Goal: Information Seeking & Learning: Understand process/instructions

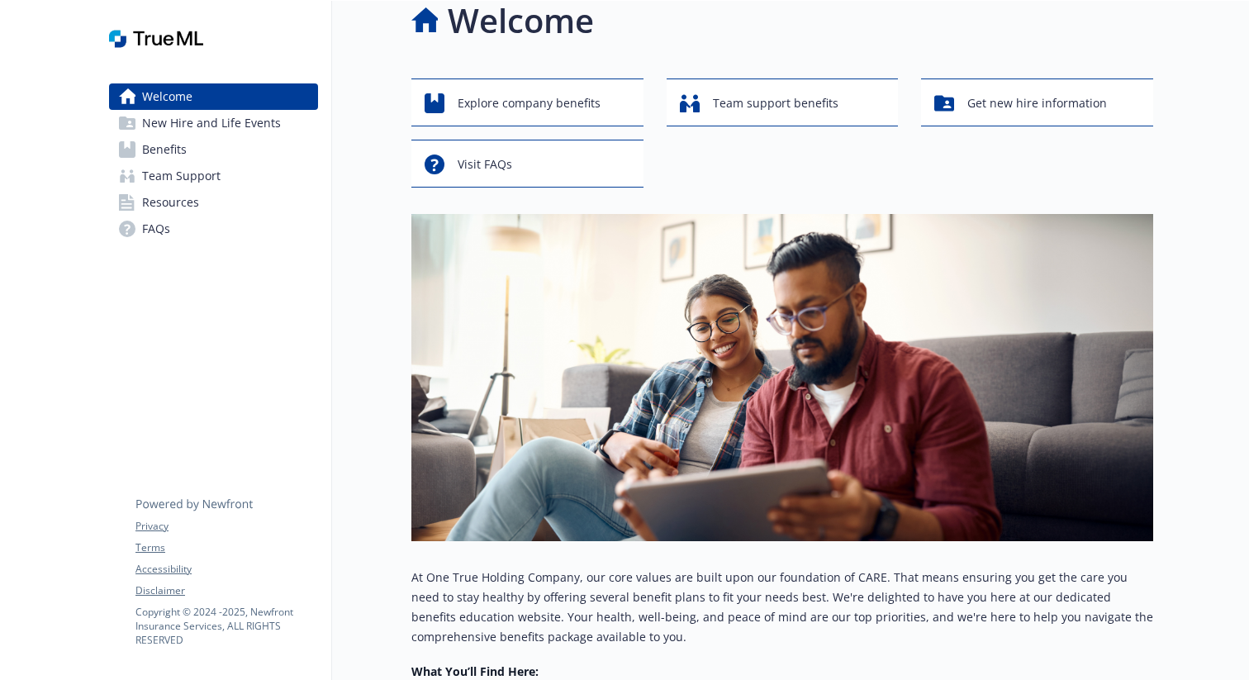
scroll to position [26, 0]
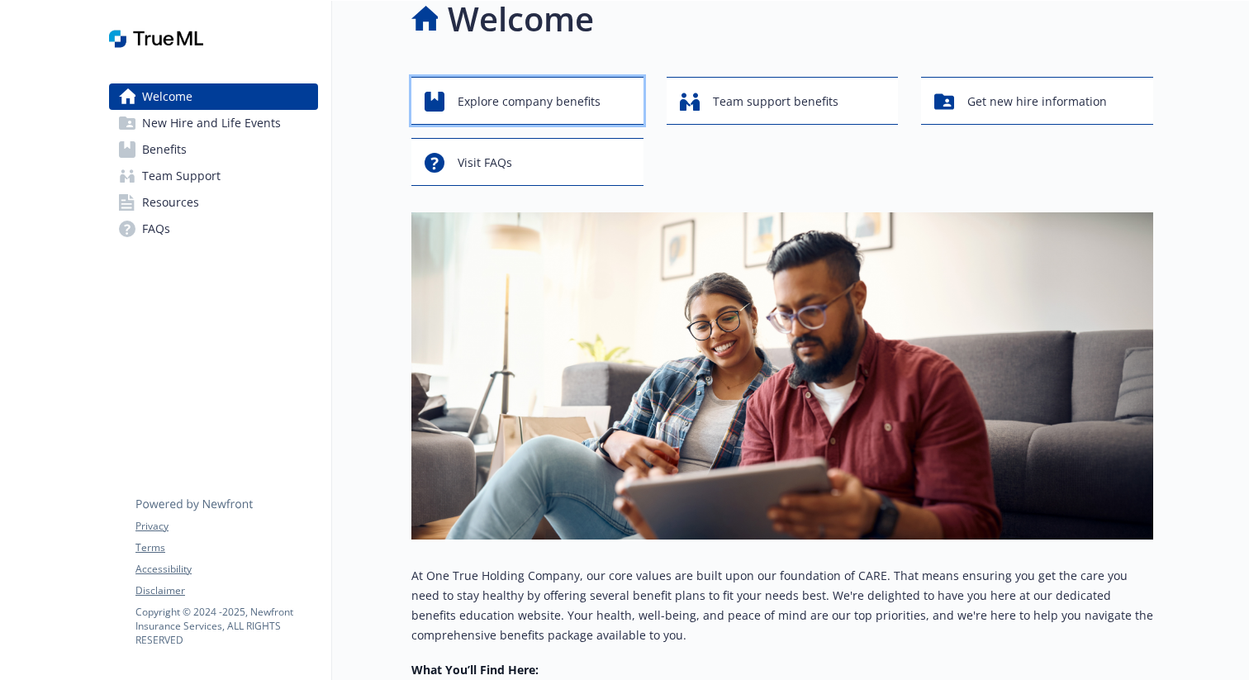
click at [572, 100] on span "Explore company benefits" at bounding box center [529, 101] width 143 height 31
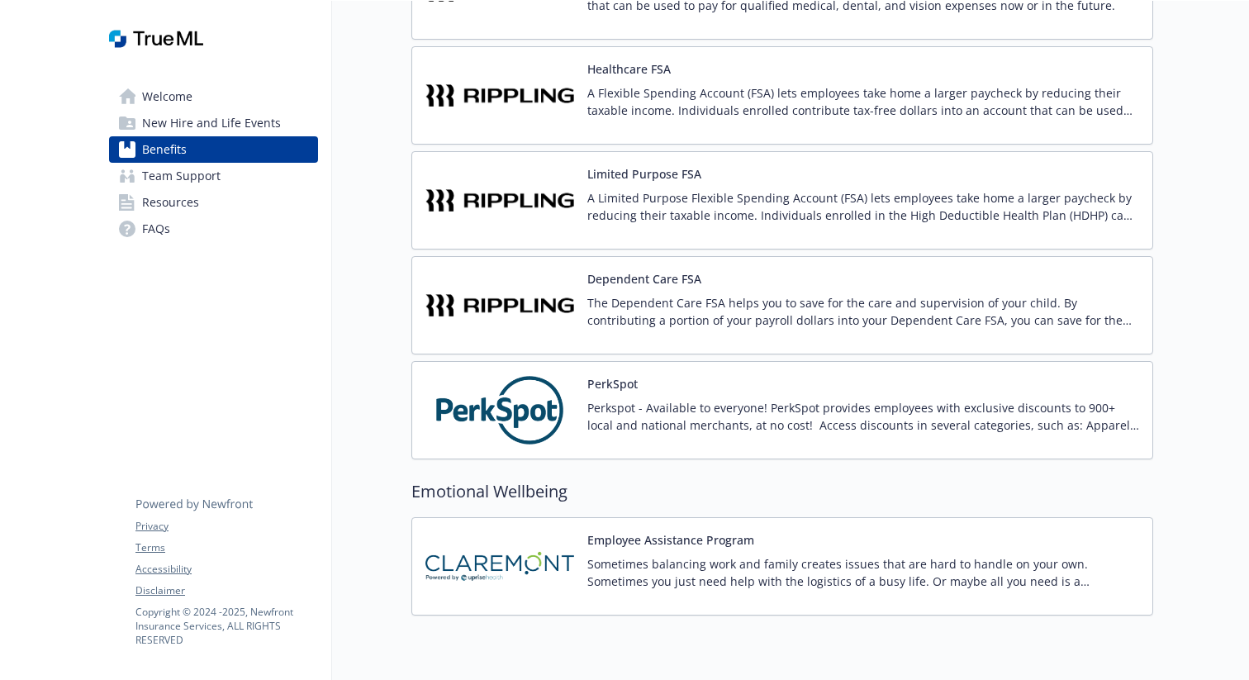
scroll to position [2492, 0]
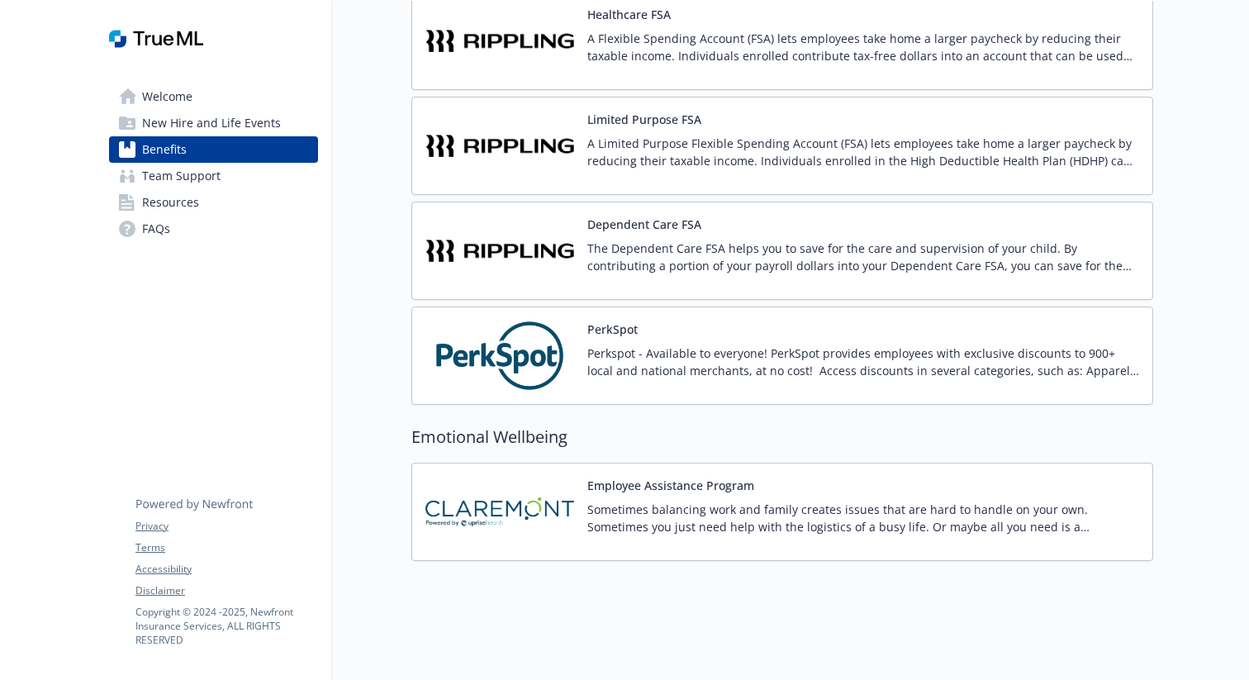
click at [221, 118] on span "New Hire and Life Events" at bounding box center [211, 123] width 139 height 26
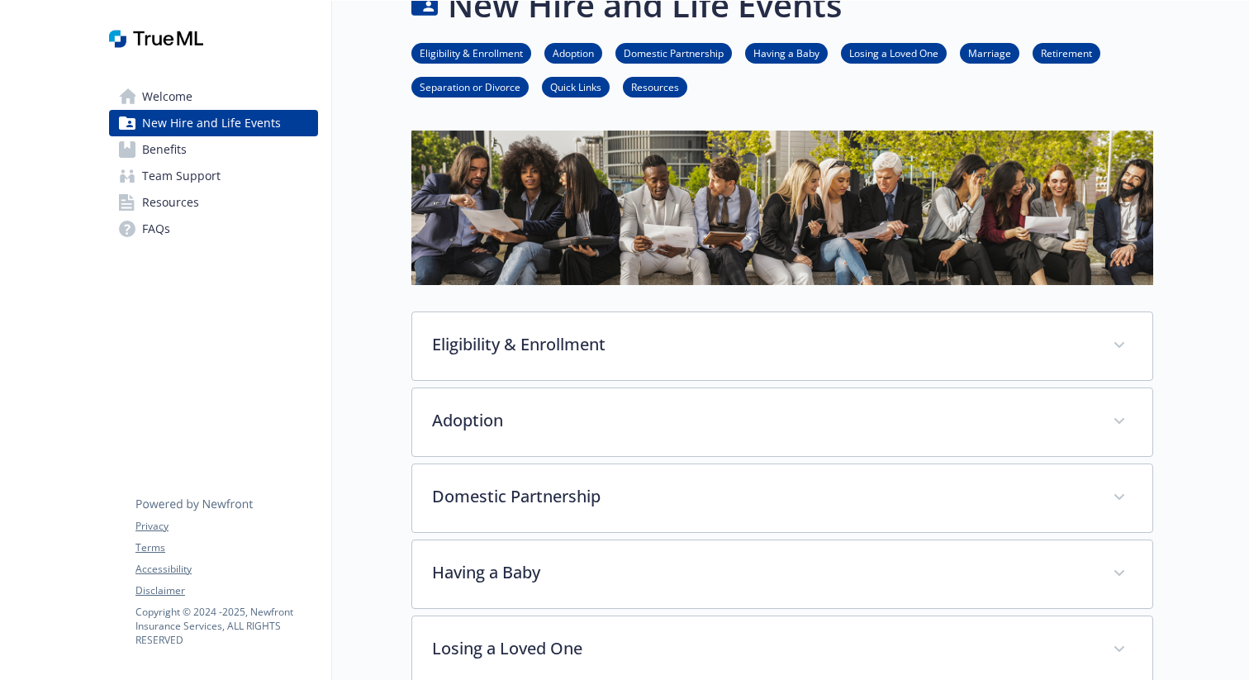
scroll to position [37, 0]
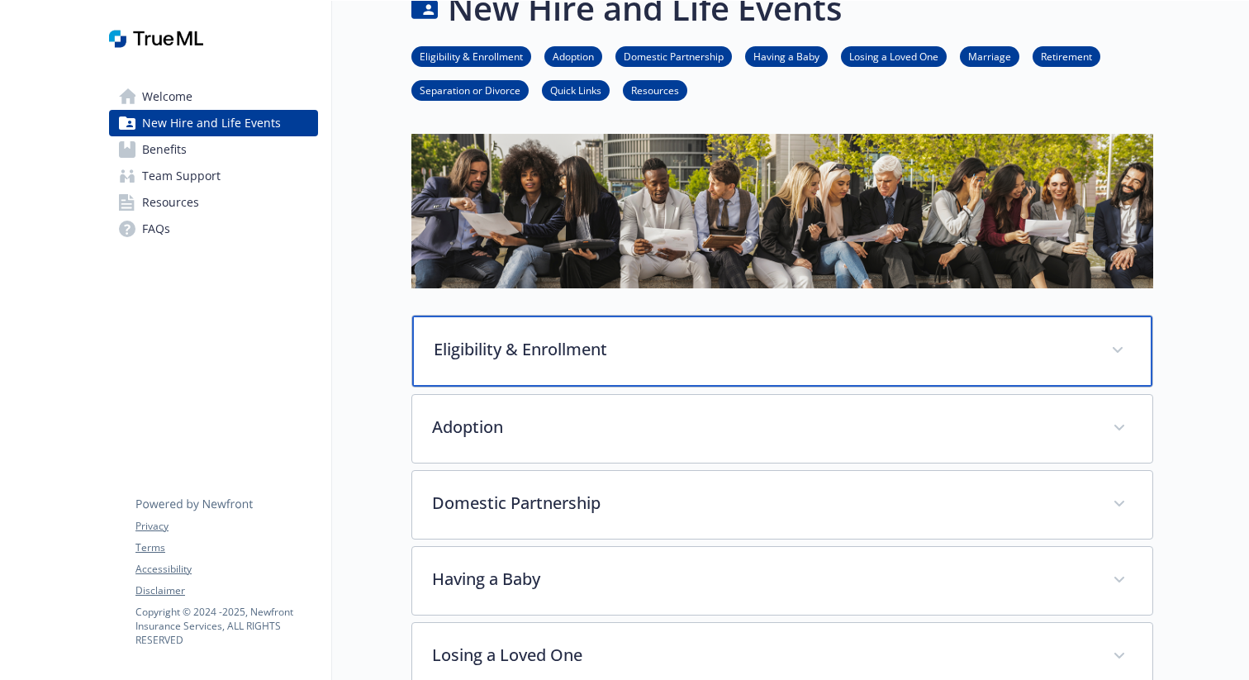
click at [1124, 343] on span at bounding box center [1117, 350] width 26 height 26
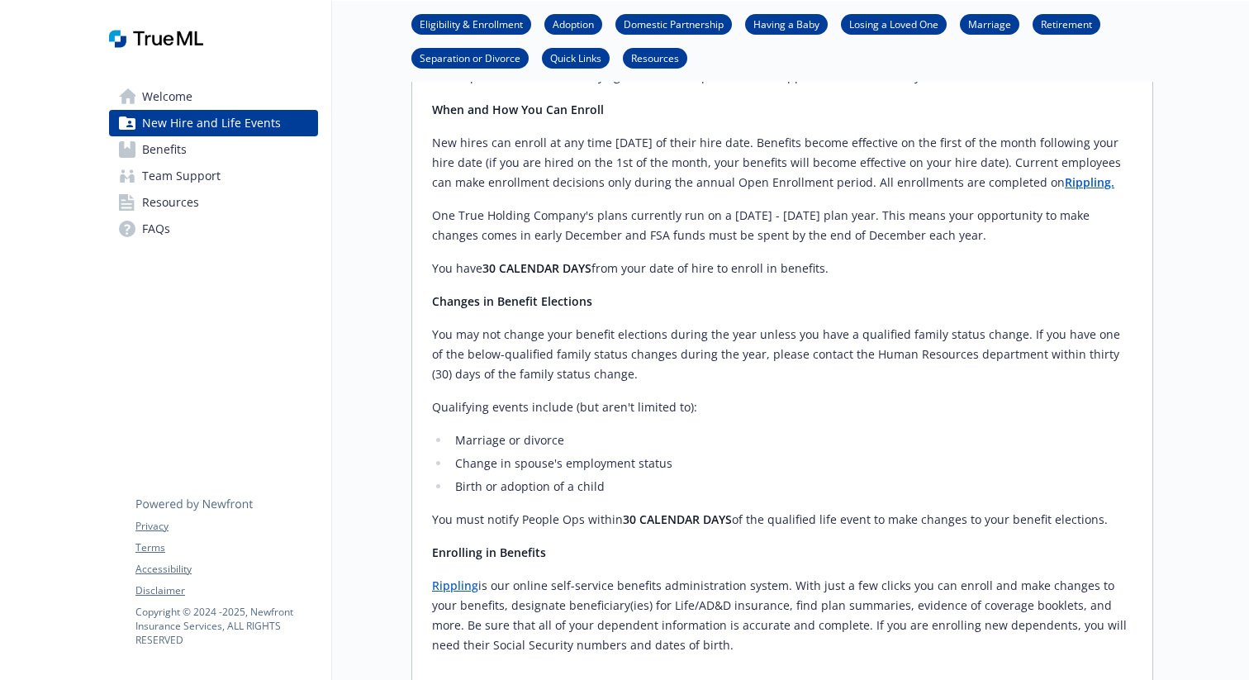
scroll to position [525, 0]
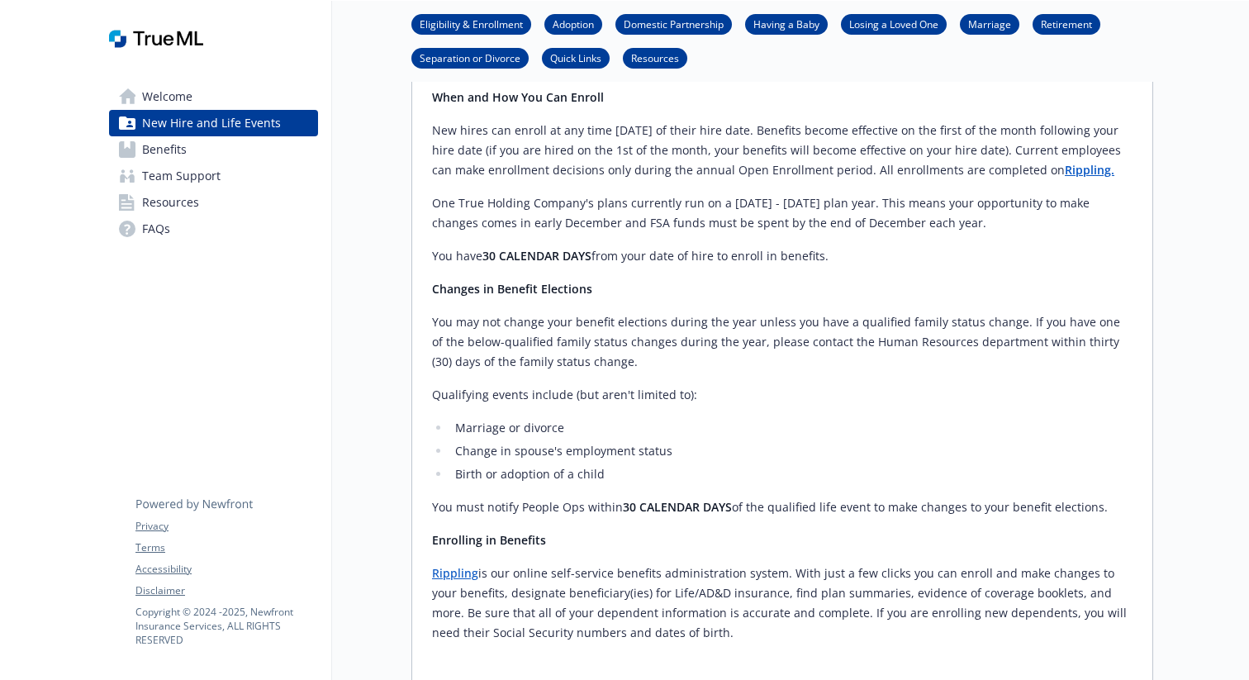
click at [283, 154] on link "Benefits" at bounding box center [213, 149] width 209 height 26
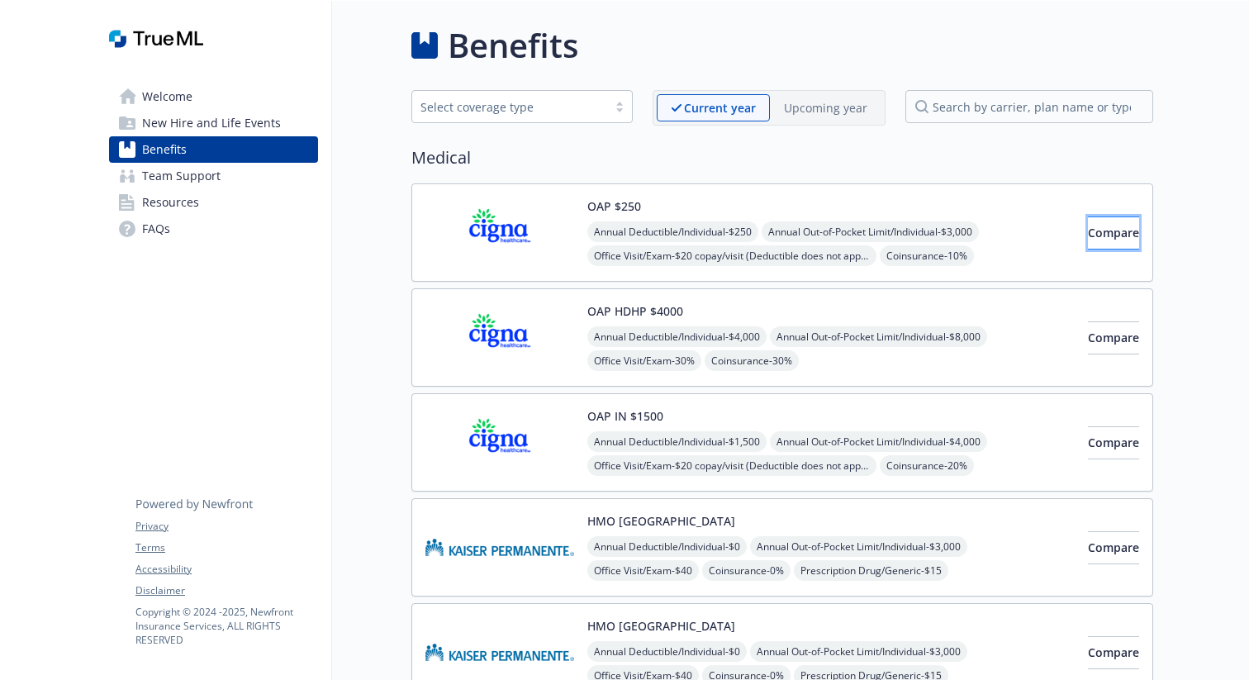
click at [1088, 234] on span "Compare" at bounding box center [1113, 233] width 51 height 16
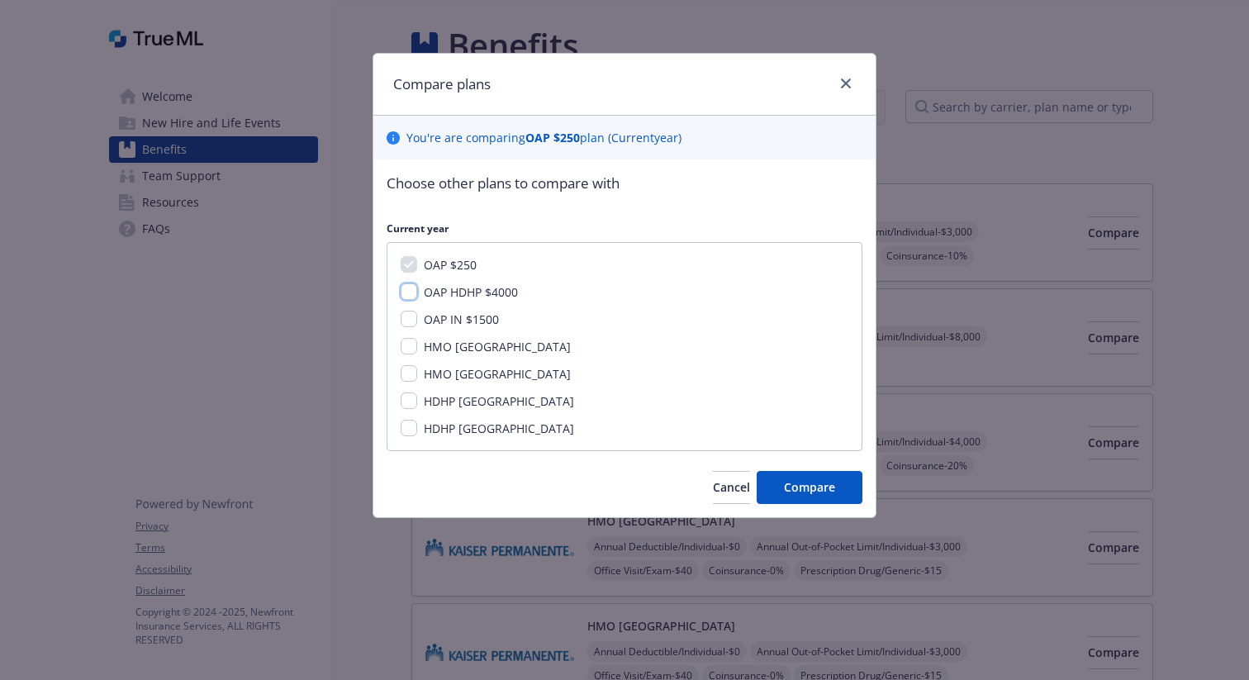
click at [405, 292] on input "OAP HDHP $4000" at bounding box center [409, 291] width 17 height 17
checkbox input "true"
click at [406, 317] on input "OAP IN $1500" at bounding box center [409, 319] width 17 height 17
checkbox input "true"
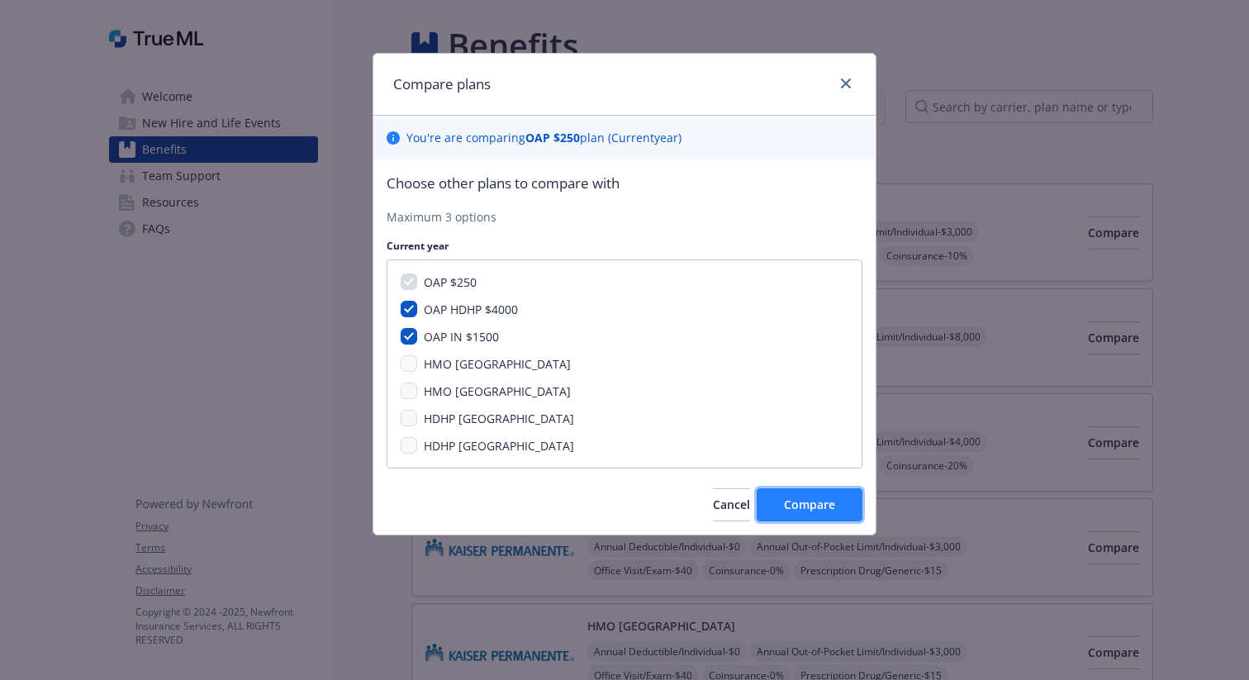
click at [793, 493] on button "Compare" at bounding box center [810, 504] width 106 height 33
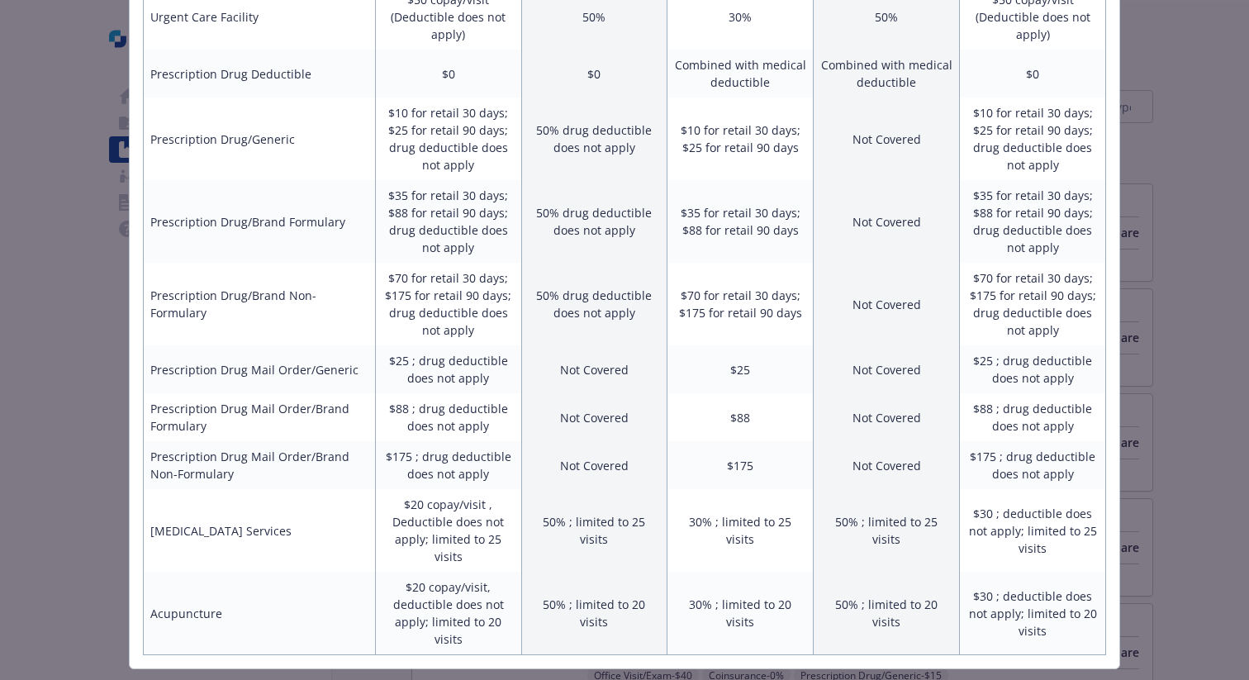
scroll to position [994, 0]
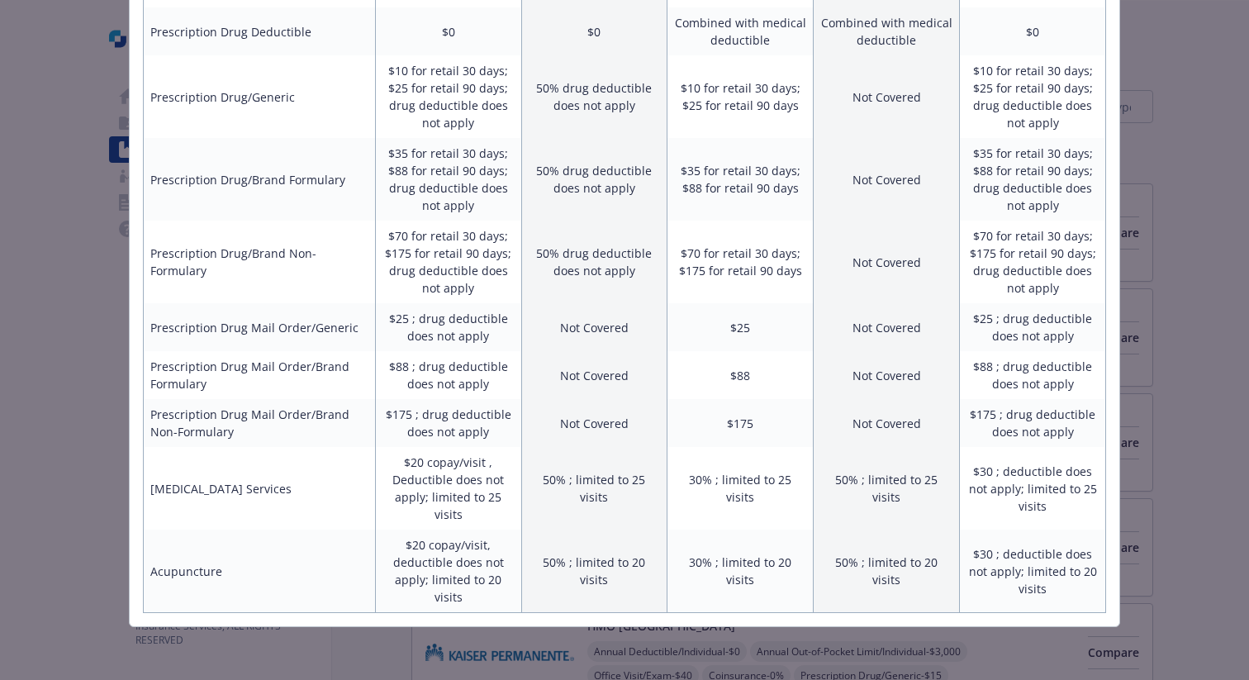
click at [55, 152] on div "Benefits Info OAP $250 Current year OAP HDHP $4000 Current year OAP IN $1500 Cu…" at bounding box center [624, 340] width 1249 height 680
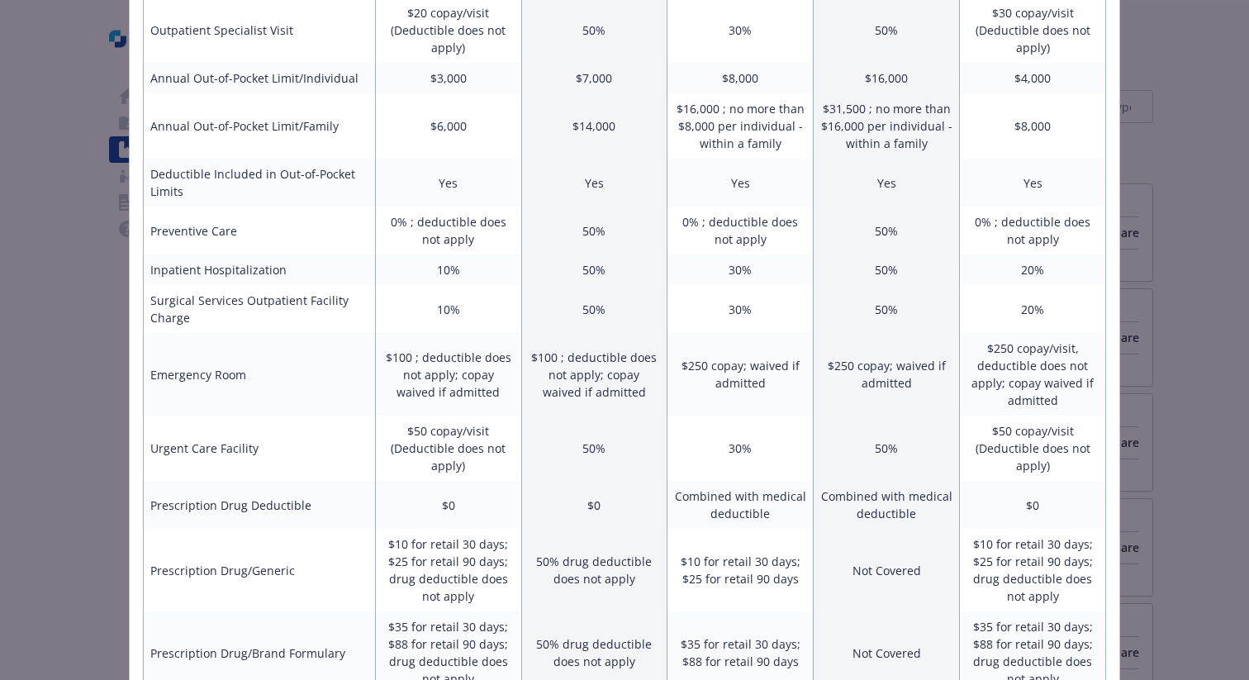
scroll to position [0, 0]
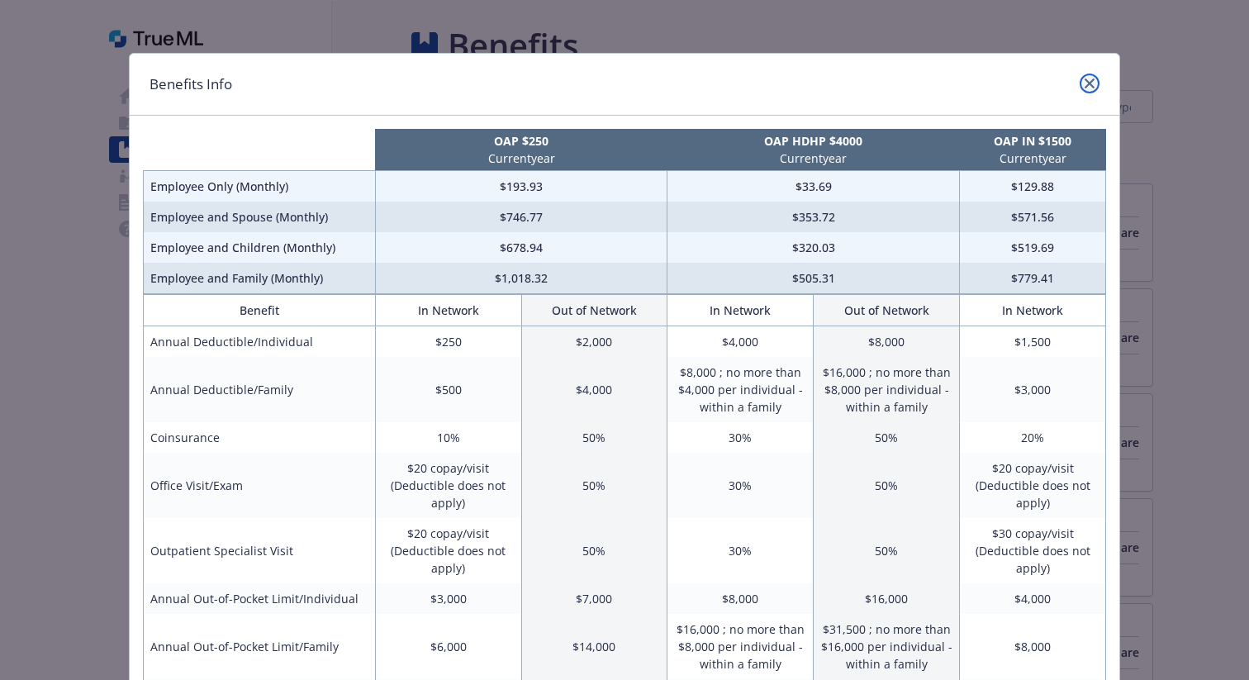
click at [1090, 77] on link "close" at bounding box center [1090, 84] width 20 height 20
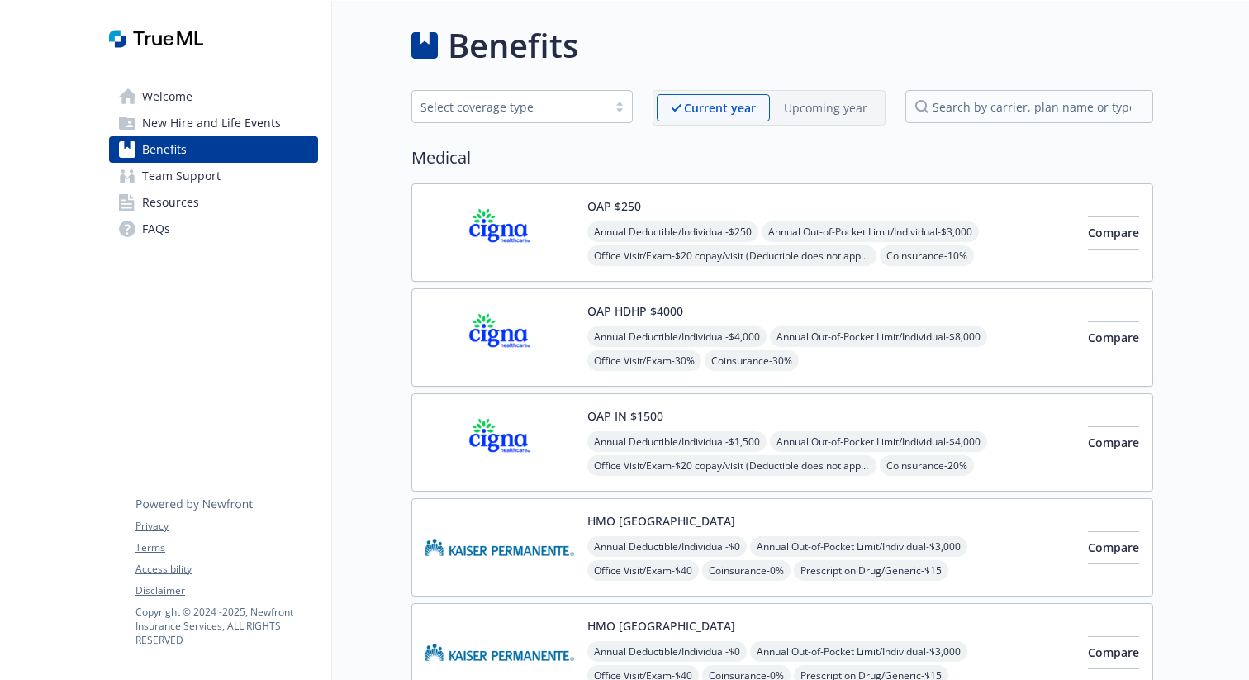
click at [196, 128] on span "New Hire and Life Events" at bounding box center [211, 123] width 139 height 26
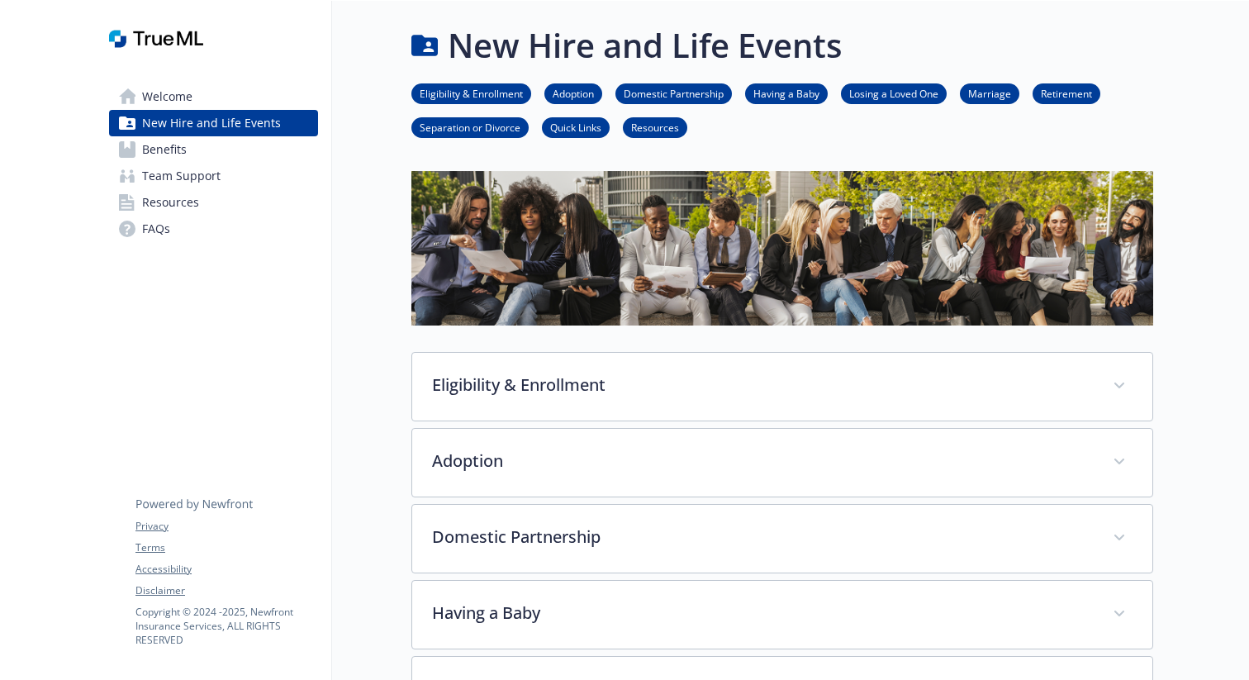
click at [178, 83] on span "Welcome" at bounding box center [167, 96] width 50 height 26
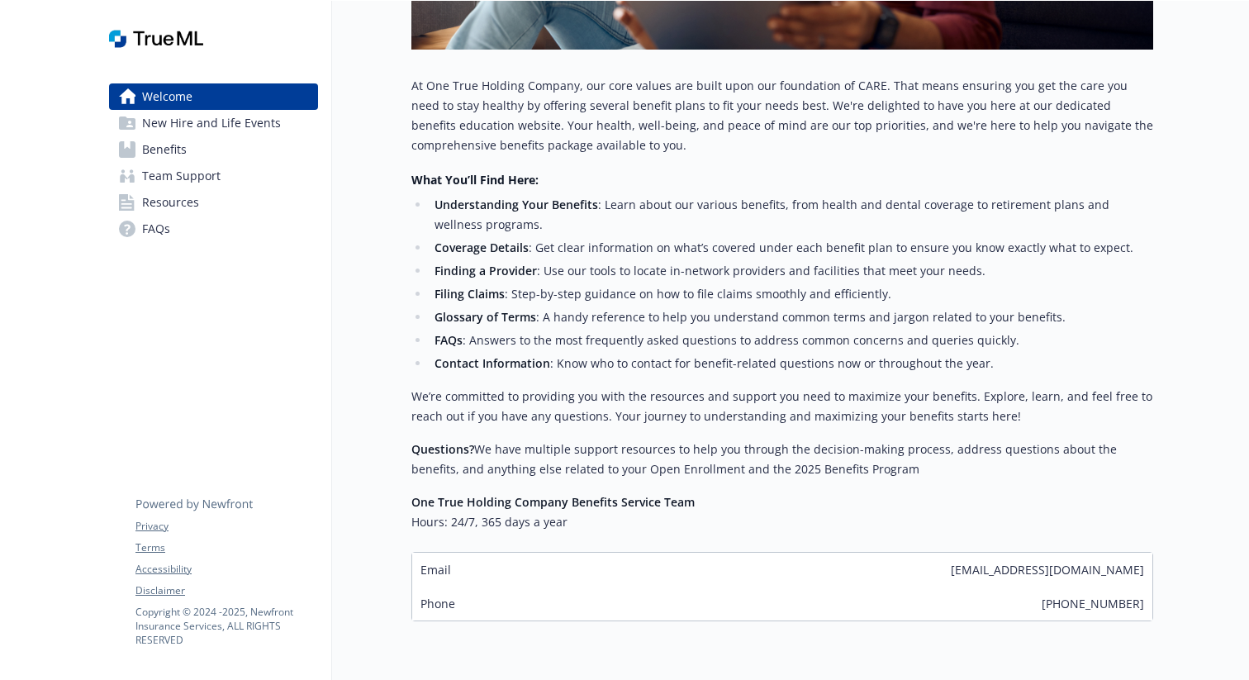
scroll to position [577, 0]
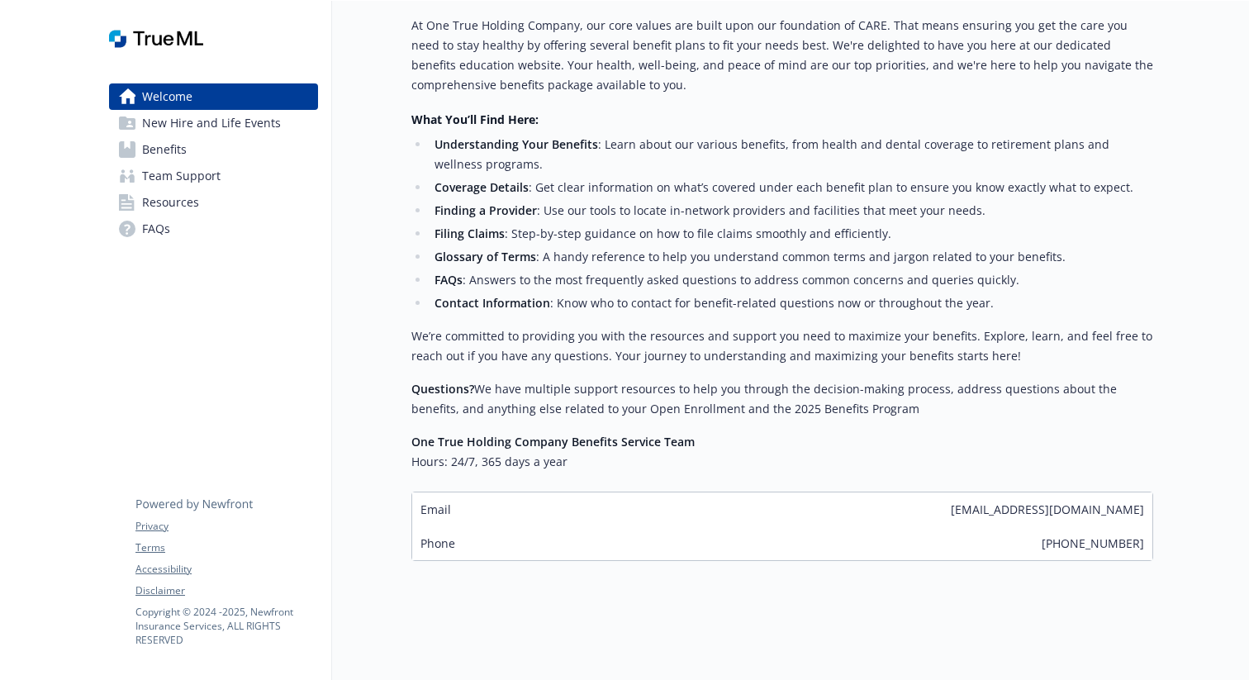
click at [219, 124] on span "New Hire and Life Events" at bounding box center [211, 123] width 139 height 26
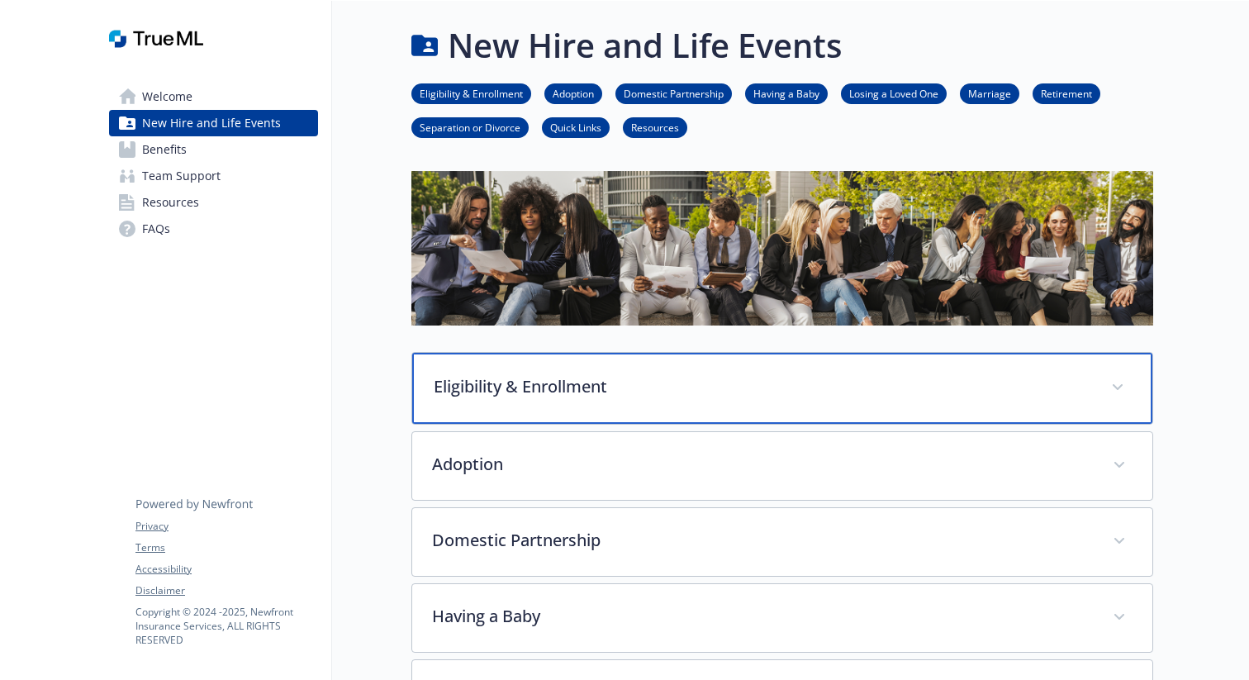
click at [1123, 394] on span at bounding box center [1117, 387] width 26 height 26
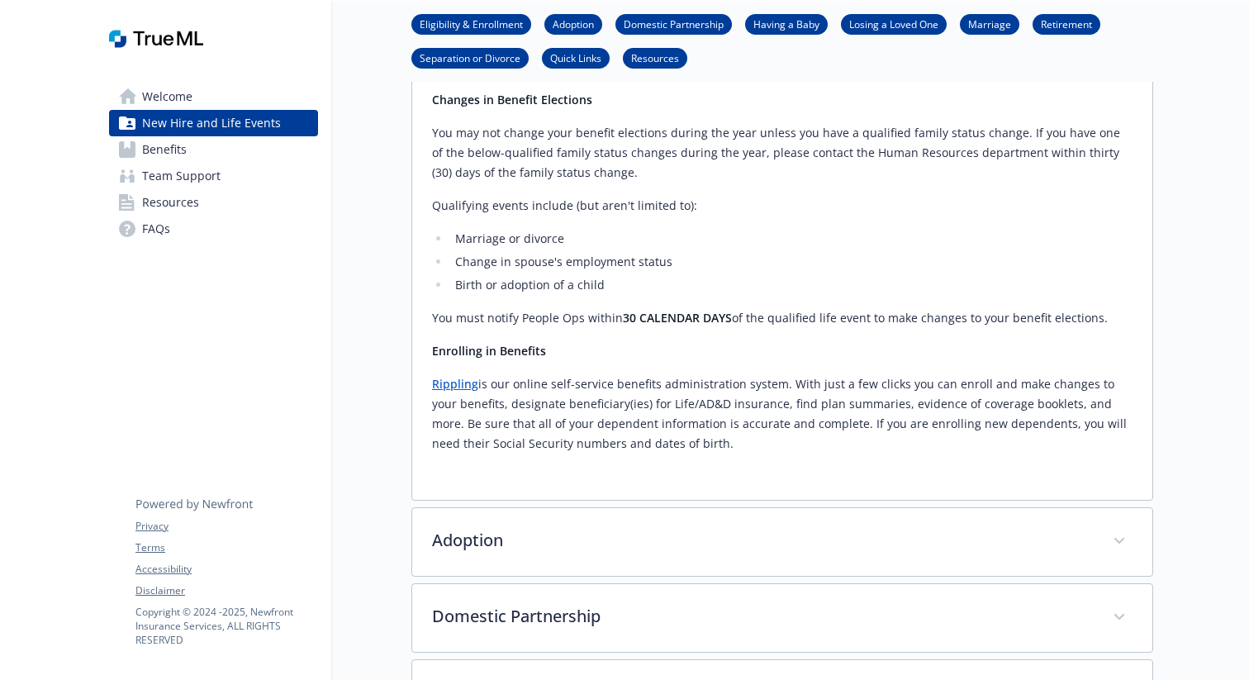
scroll to position [721, 0]
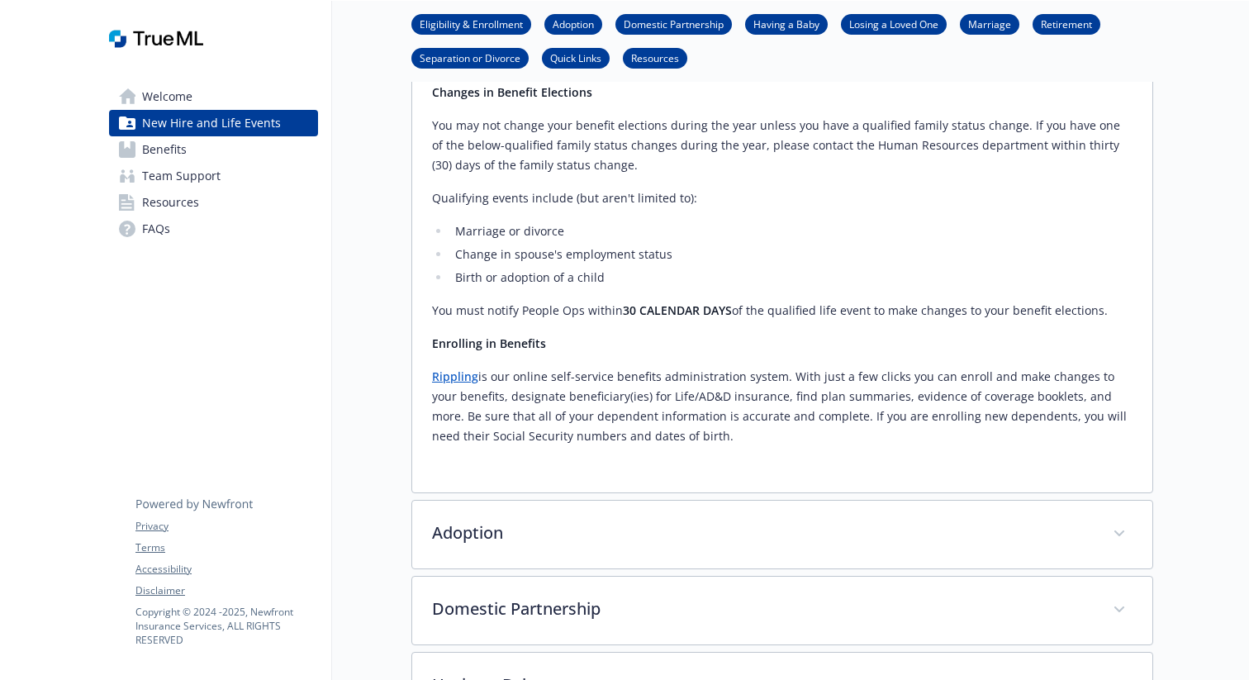
click at [239, 151] on link "Benefits" at bounding box center [213, 149] width 209 height 26
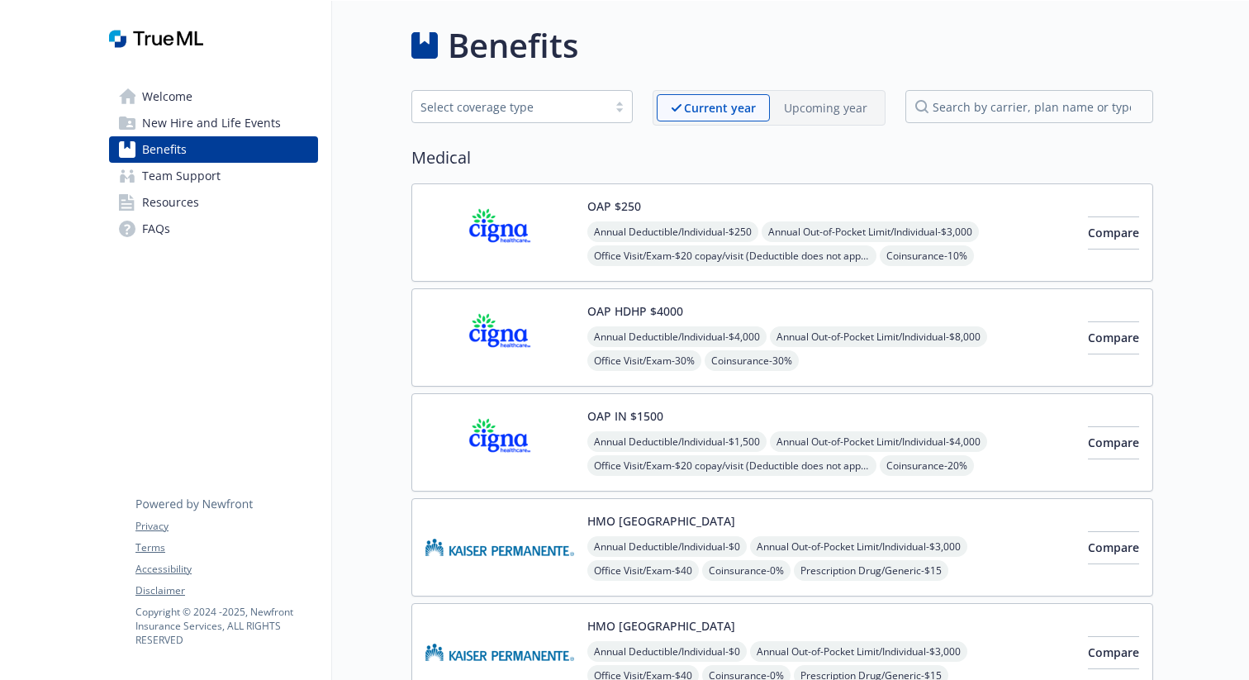
scroll to position [22, 0]
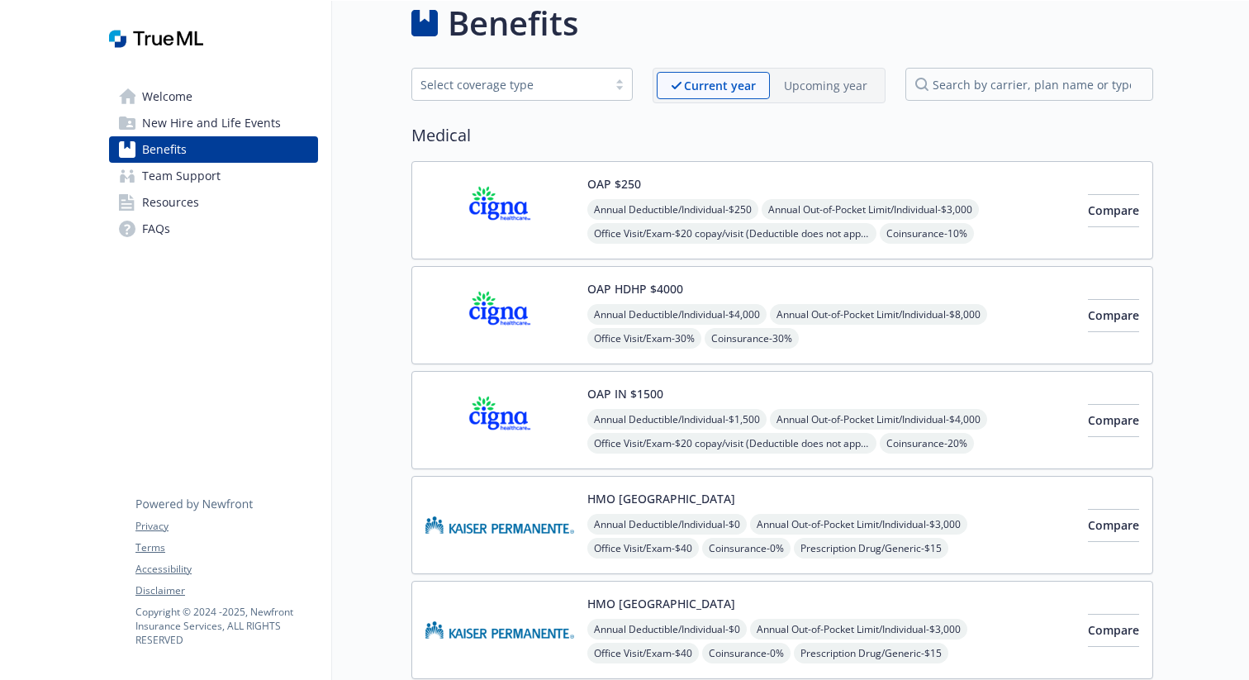
click at [847, 82] on p "Upcoming year" at bounding box center [825, 85] width 83 height 17
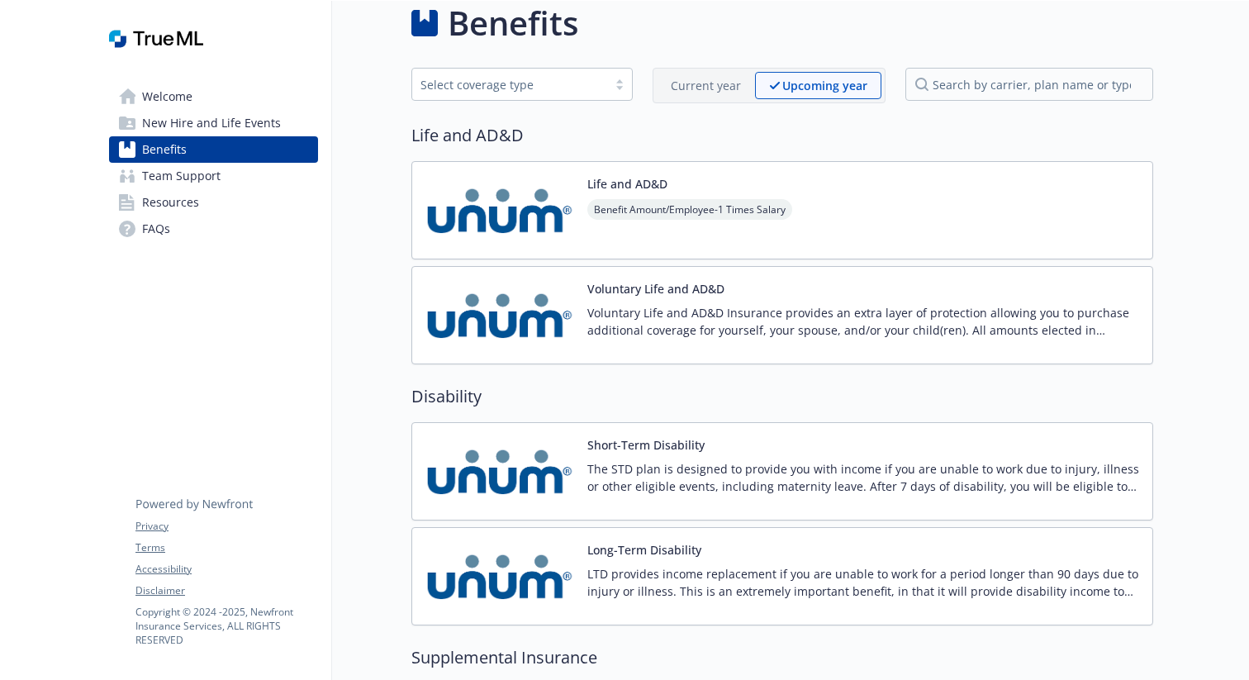
click at [733, 87] on p "Current year" at bounding box center [706, 85] width 70 height 17
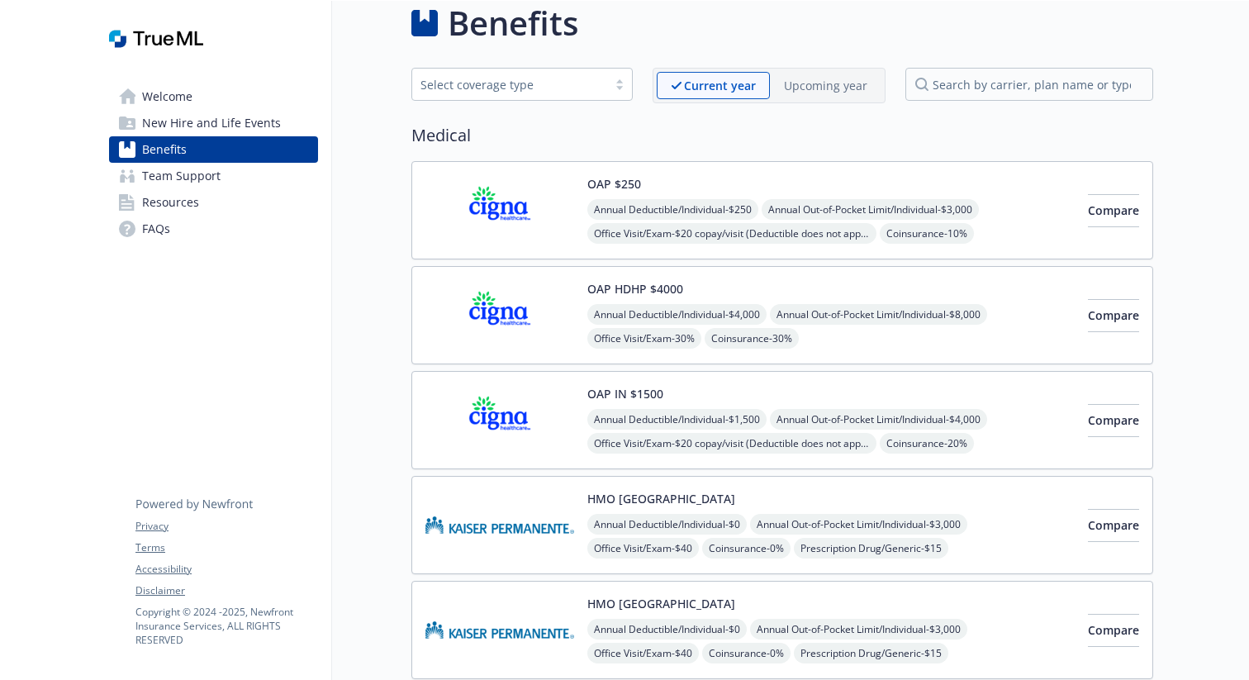
click at [588, 93] on div "Select coverage type" at bounding box center [509, 84] width 195 height 21
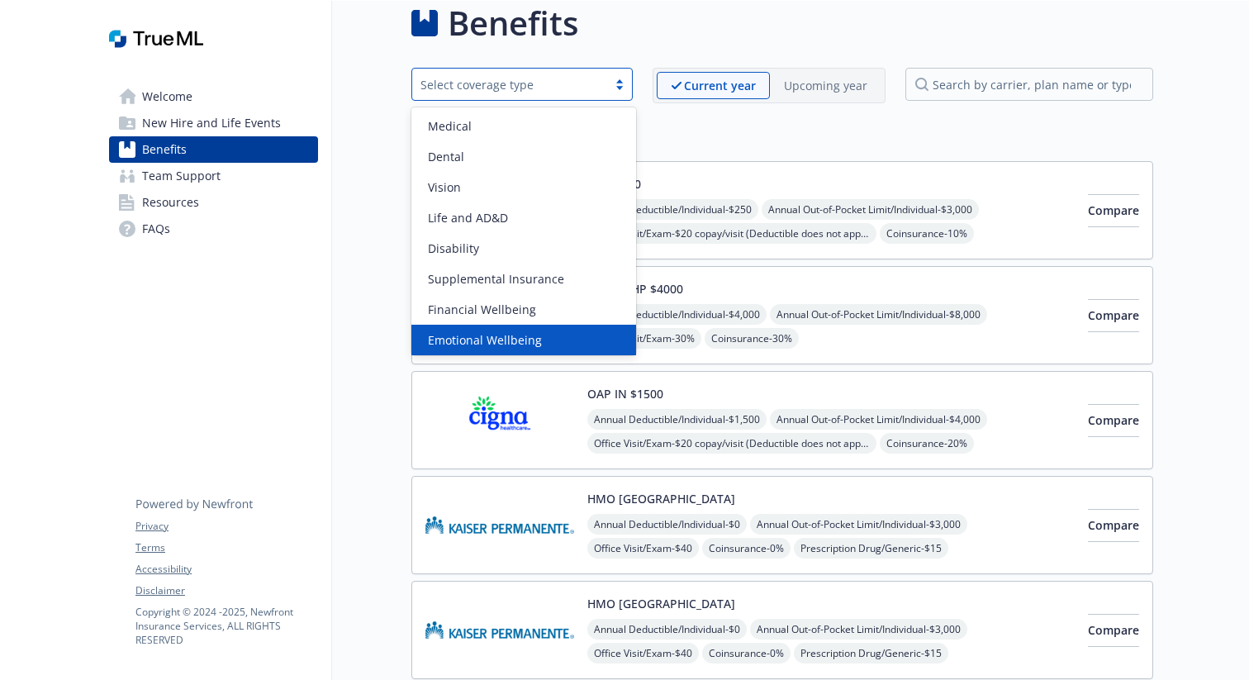
click at [551, 330] on div "Emotional Wellbeing" at bounding box center [523, 340] width 225 height 31
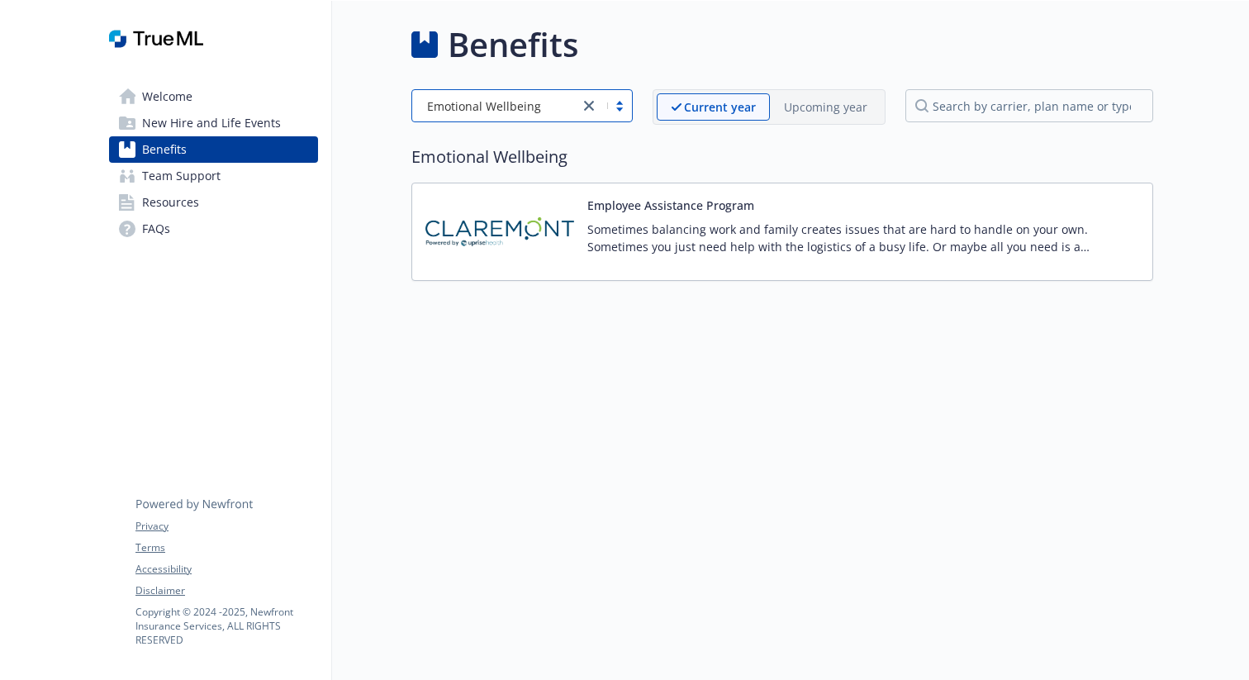
scroll to position [1, 0]
click at [590, 106] on icon "close" at bounding box center [589, 106] width 10 height 10
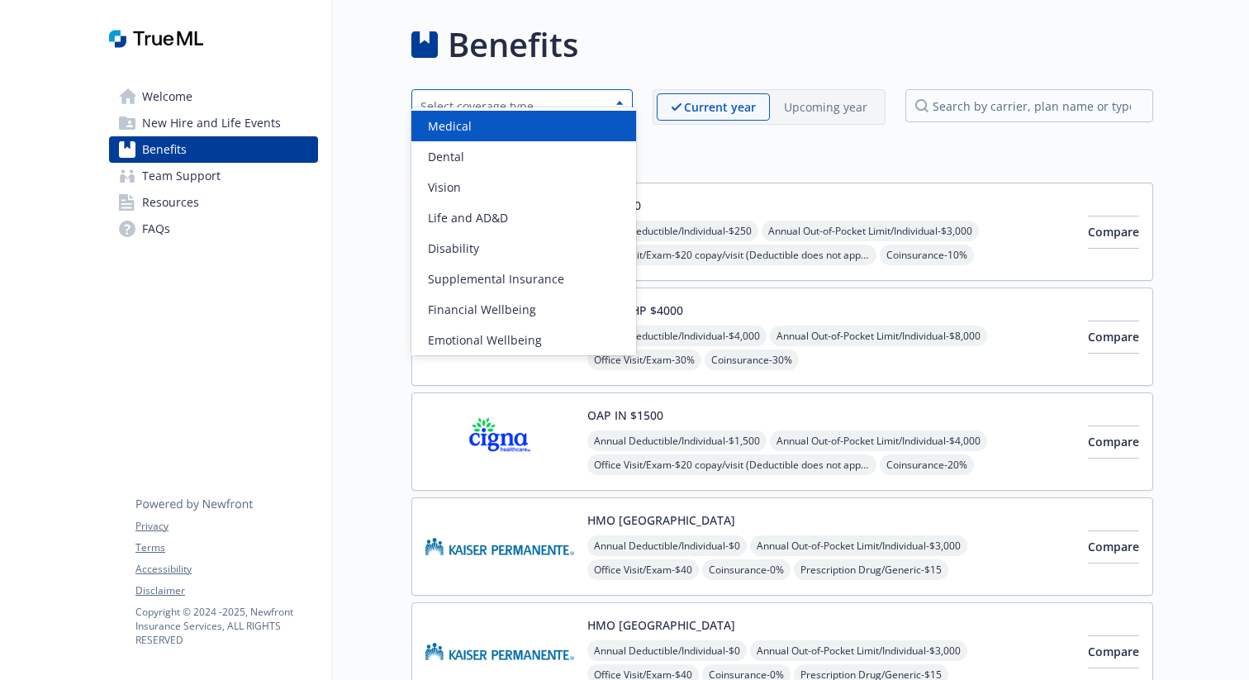
scroll to position [22, 0]
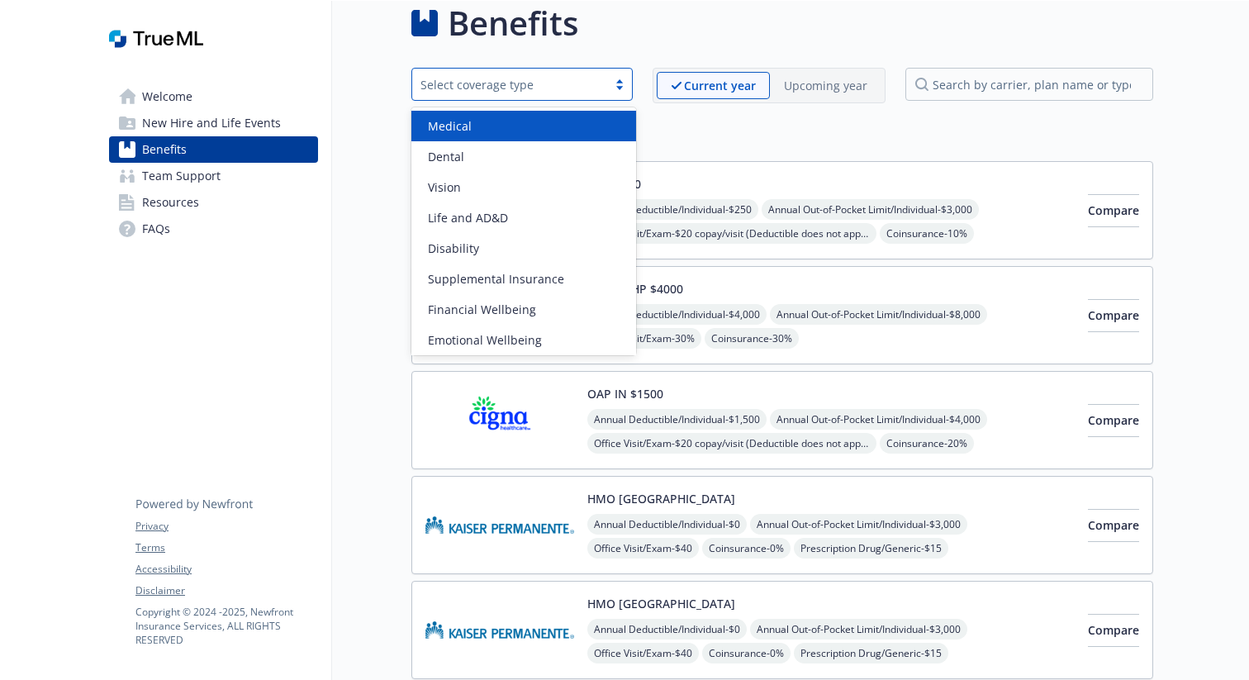
click at [540, 129] on div "Medical" at bounding box center [523, 125] width 205 height 17
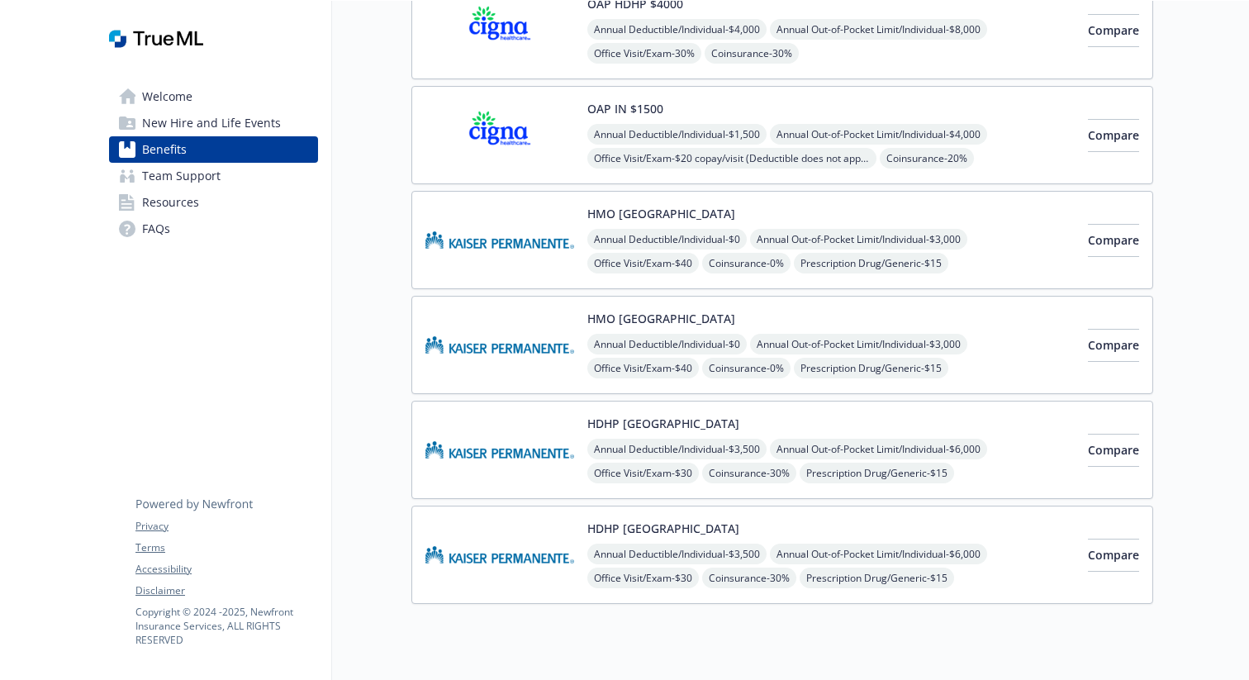
scroll to position [350, 0]
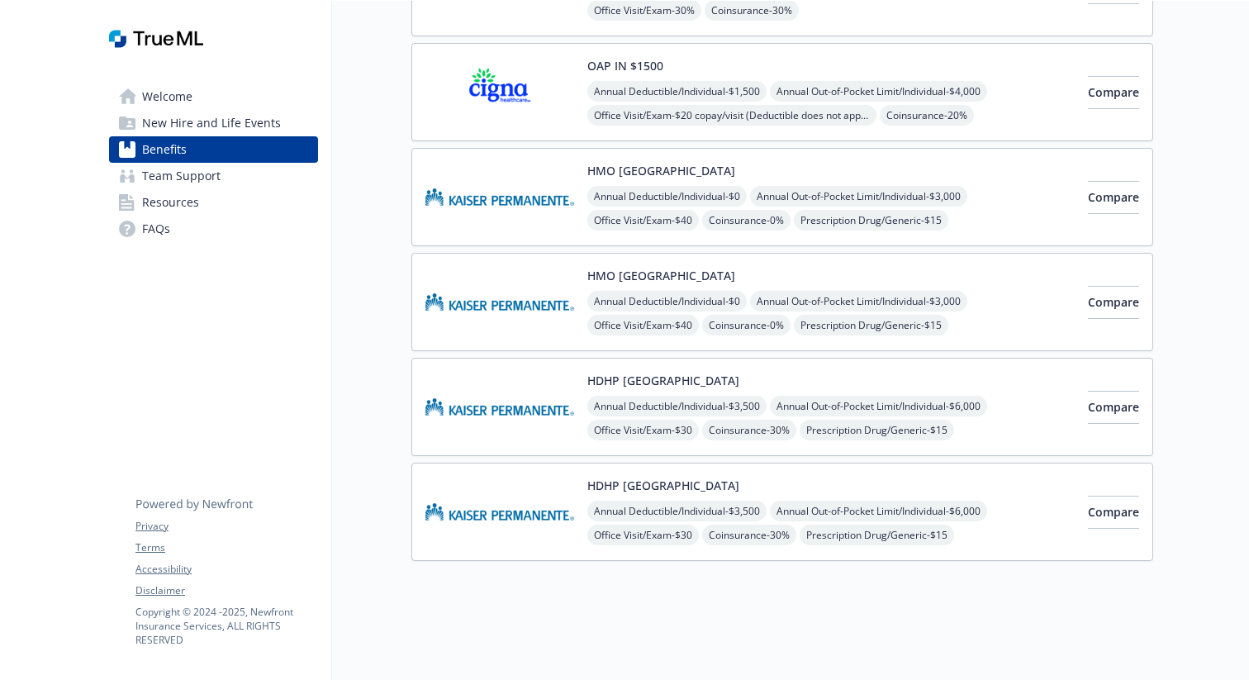
click at [189, 93] on span "Welcome" at bounding box center [167, 96] width 50 height 26
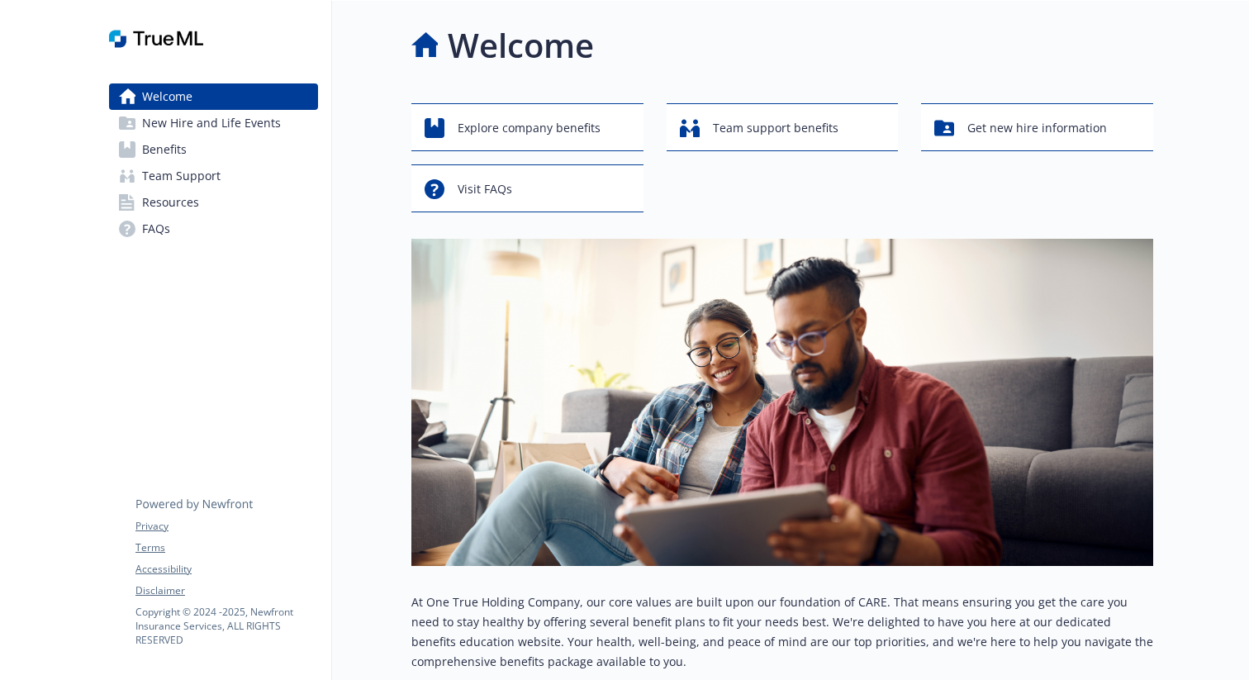
click at [174, 151] on span "Benefits" at bounding box center [164, 149] width 45 height 26
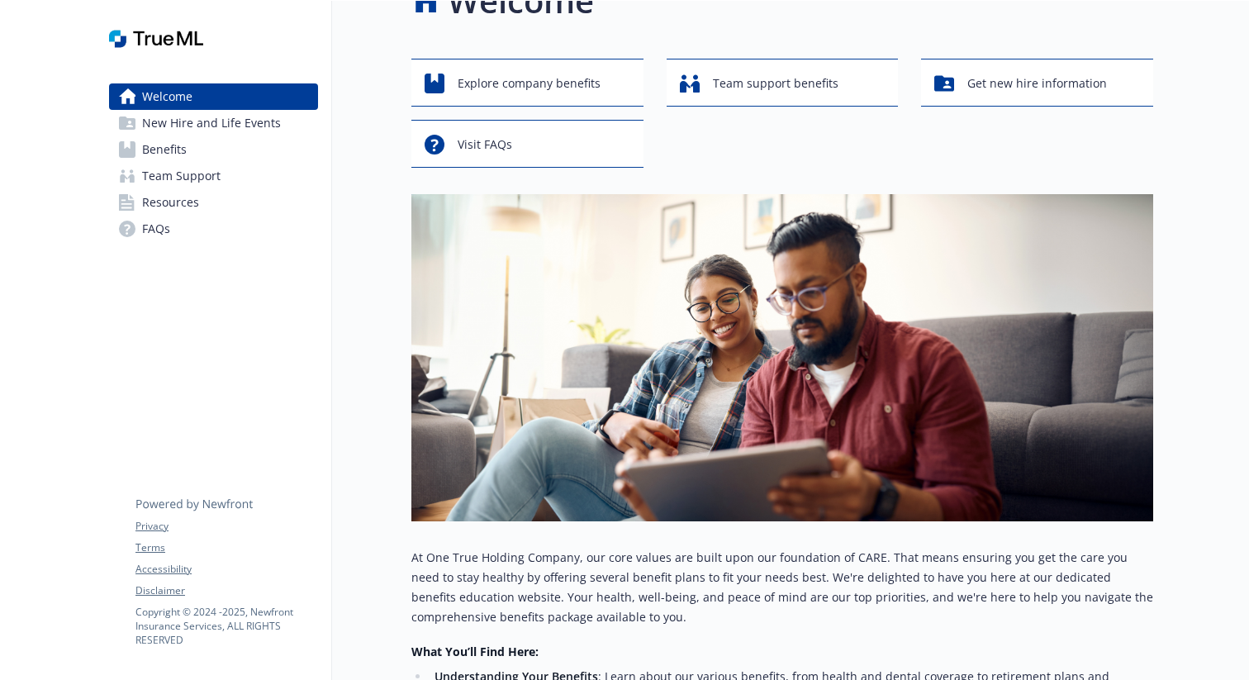
scroll to position [48, 0]
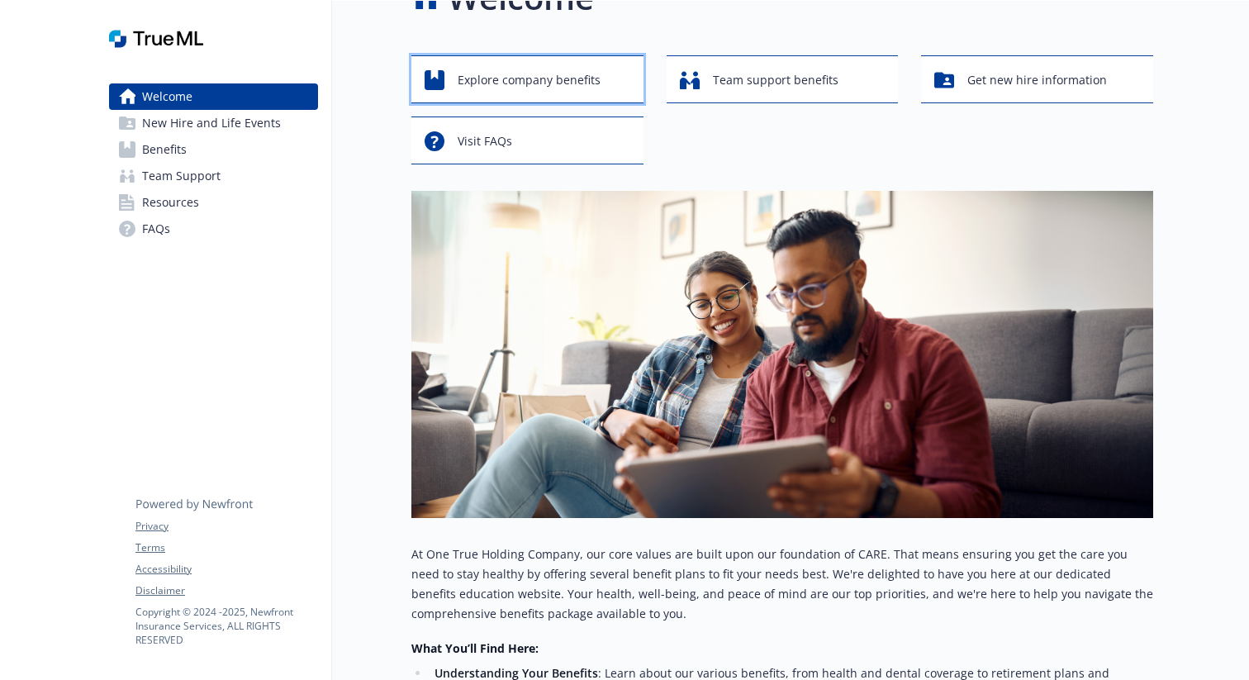
click at [544, 88] on span "Explore company benefits" at bounding box center [529, 79] width 143 height 31
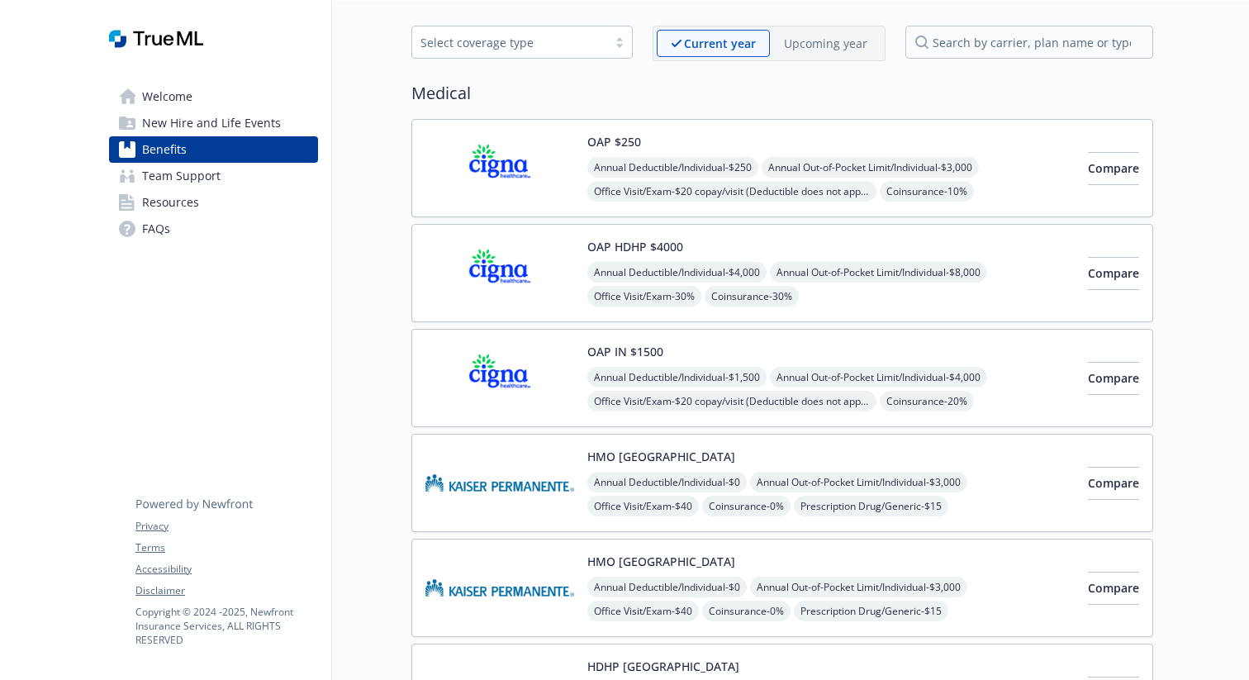
scroll to position [66, 0]
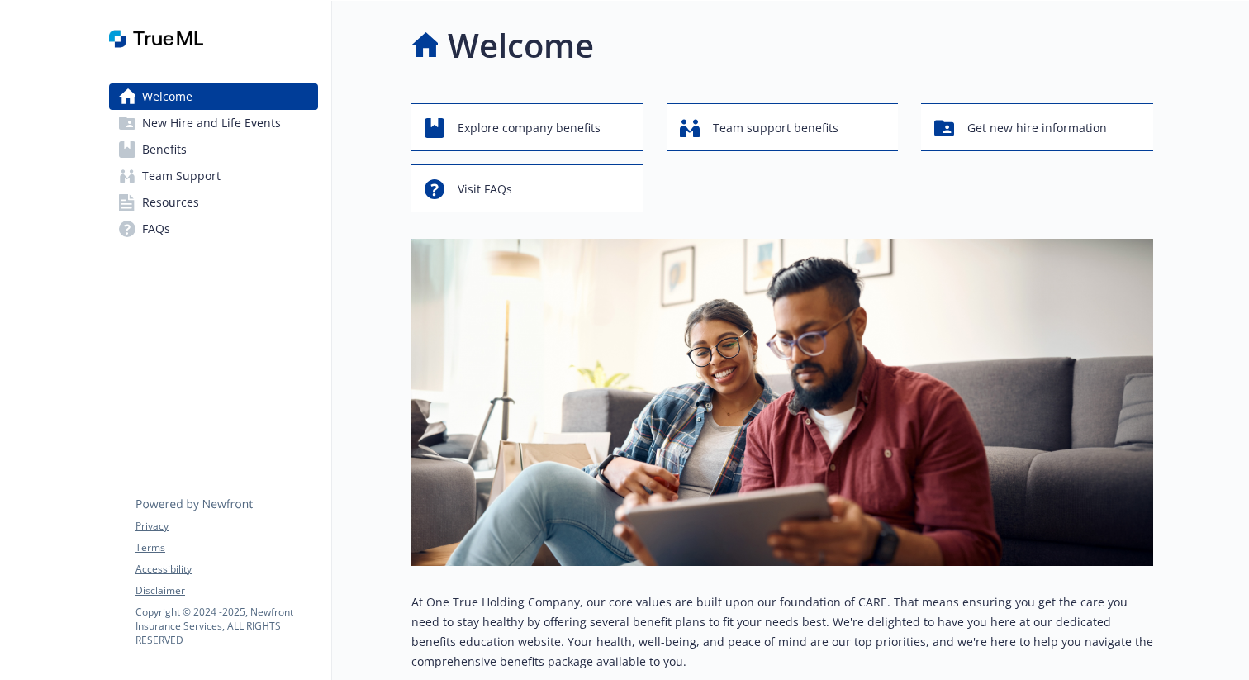
click at [227, 118] on span "New Hire and Life Events" at bounding box center [211, 123] width 139 height 26
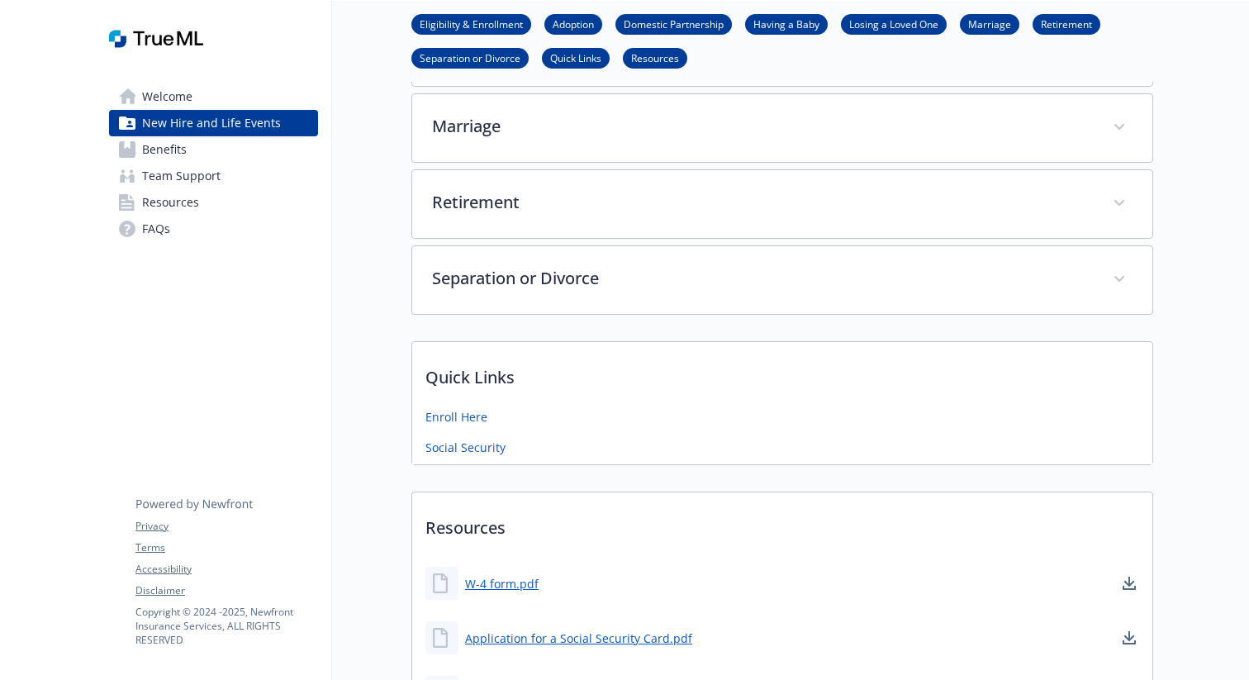
scroll to position [648, 0]
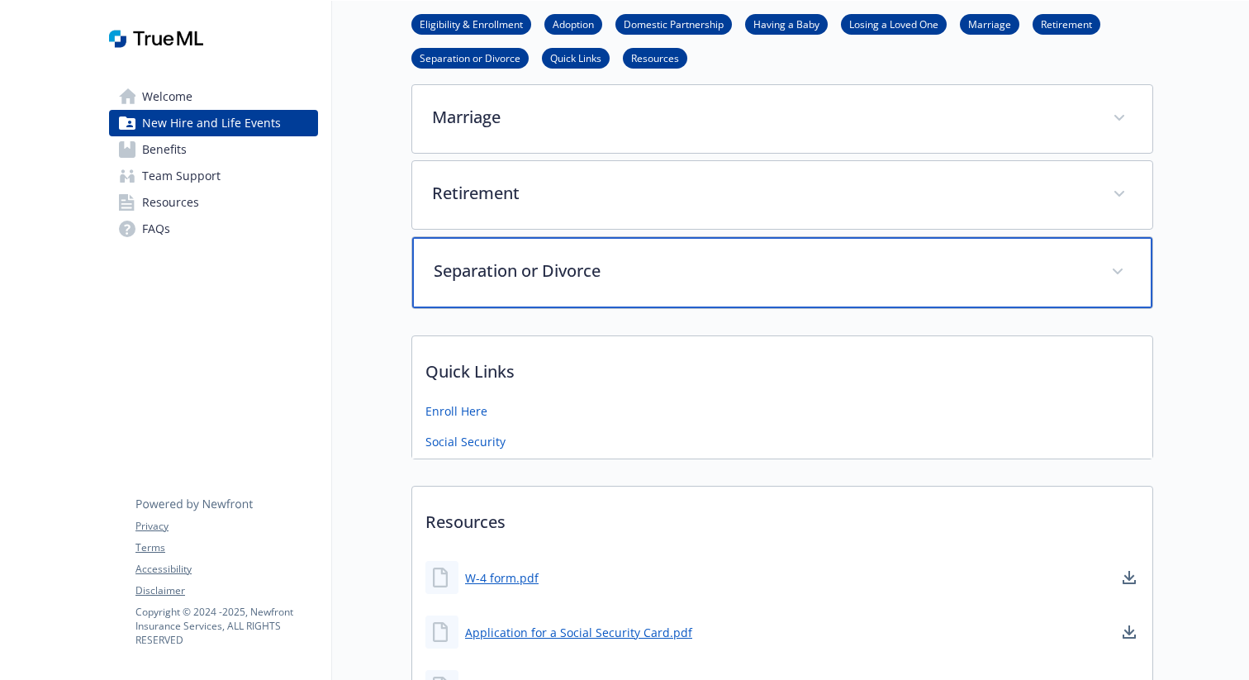
click at [824, 271] on p "Separation or Divorce" at bounding box center [763, 271] width 658 height 25
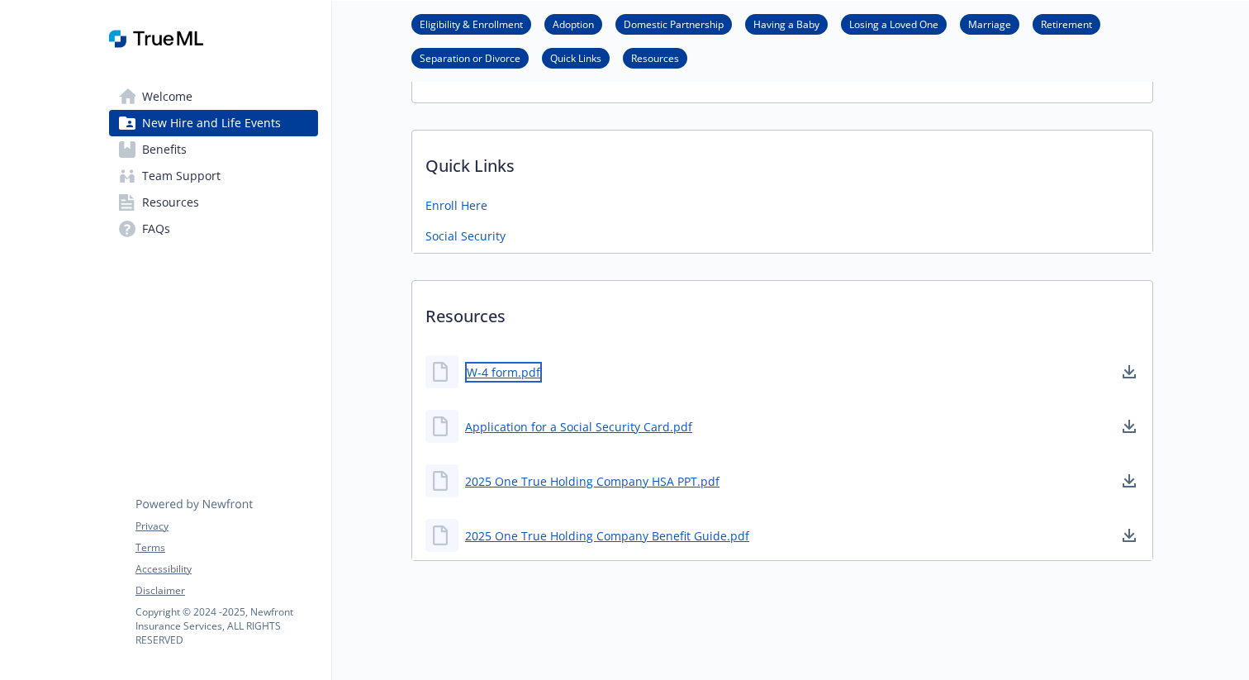
scroll to position [1405, 0]
click at [506, 370] on link "W-4 form.pdf" at bounding box center [503, 372] width 77 height 21
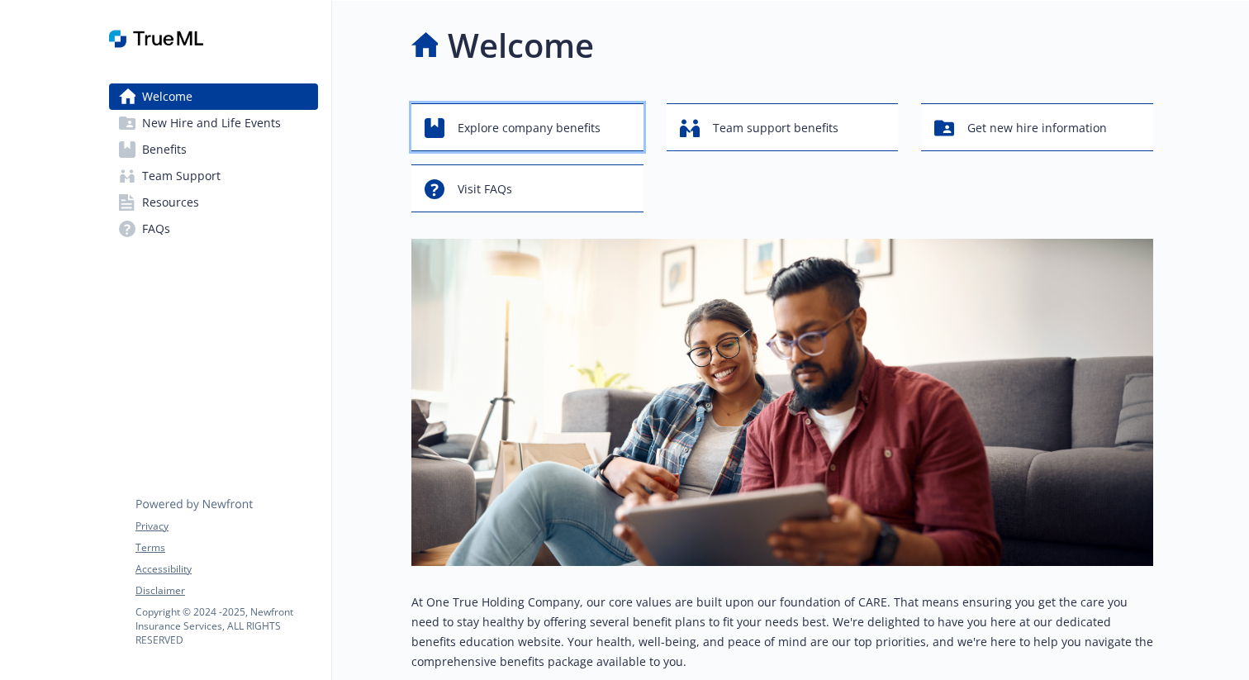
click at [583, 132] on span "Explore company benefits" at bounding box center [529, 127] width 143 height 31
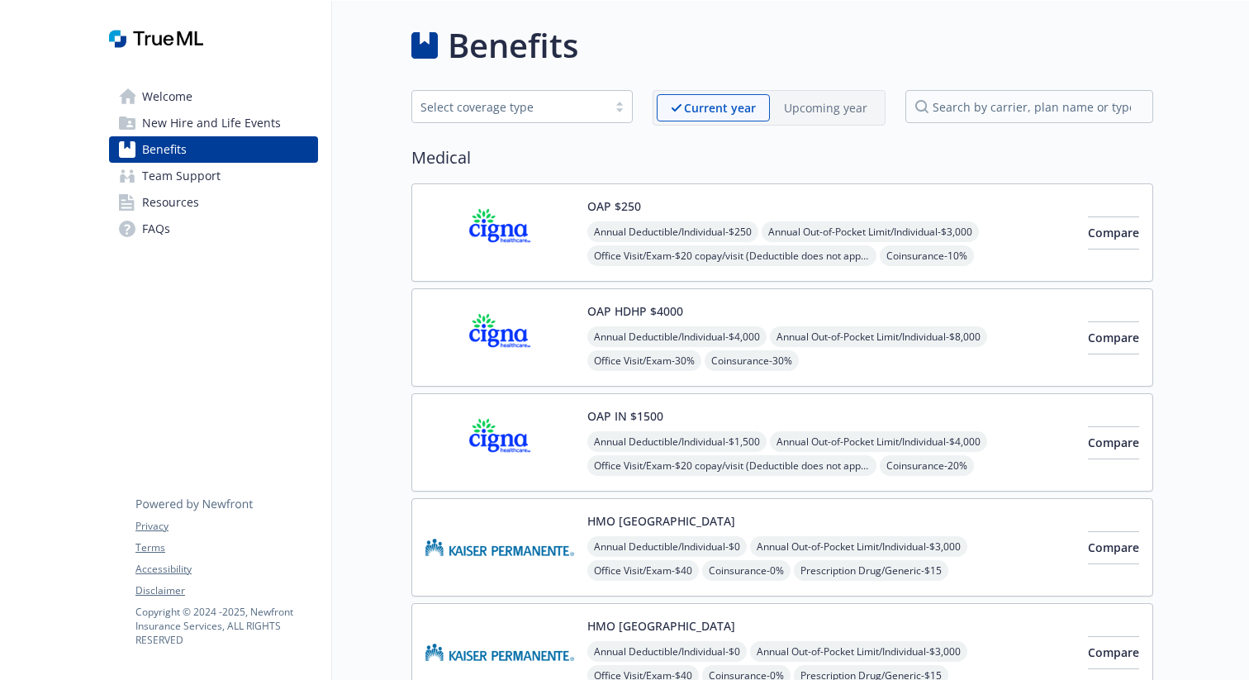
click at [183, 114] on span "New Hire and Life Events" at bounding box center [211, 123] width 139 height 26
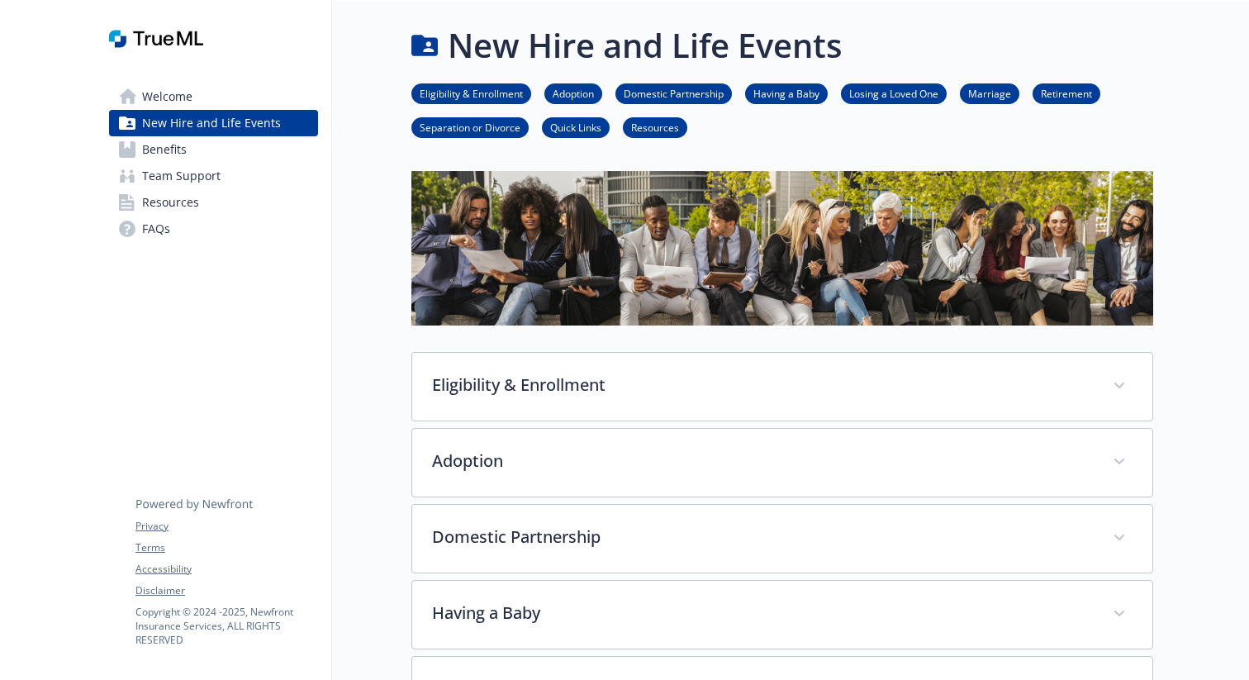
click at [200, 93] on link "Welcome" at bounding box center [213, 96] width 209 height 26
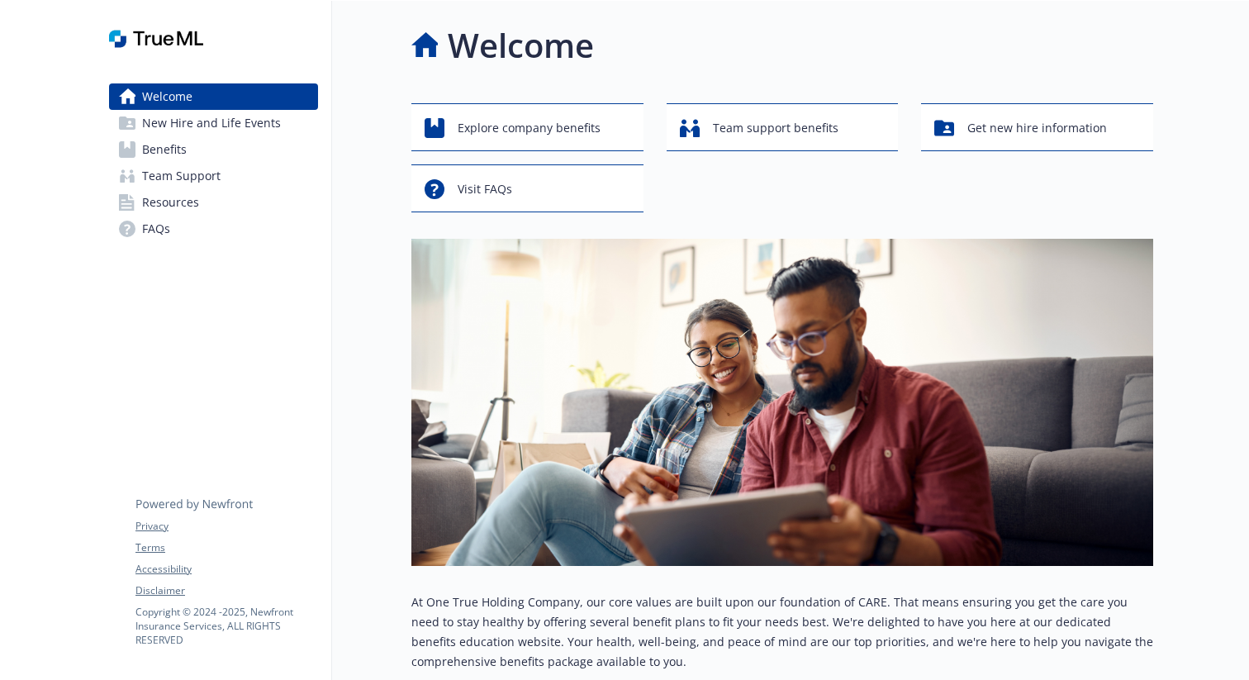
click at [193, 126] on span "New Hire and Life Events" at bounding box center [211, 123] width 139 height 26
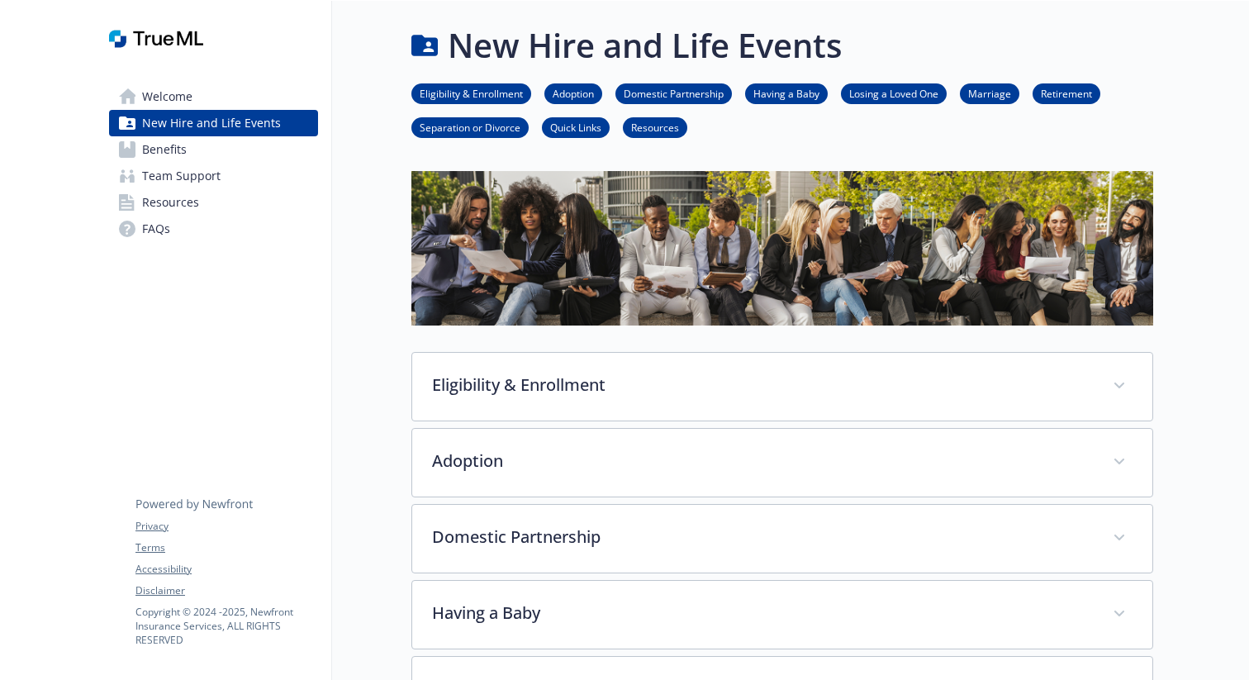
click at [1069, 88] on link "Retirement" at bounding box center [1067, 93] width 68 height 16
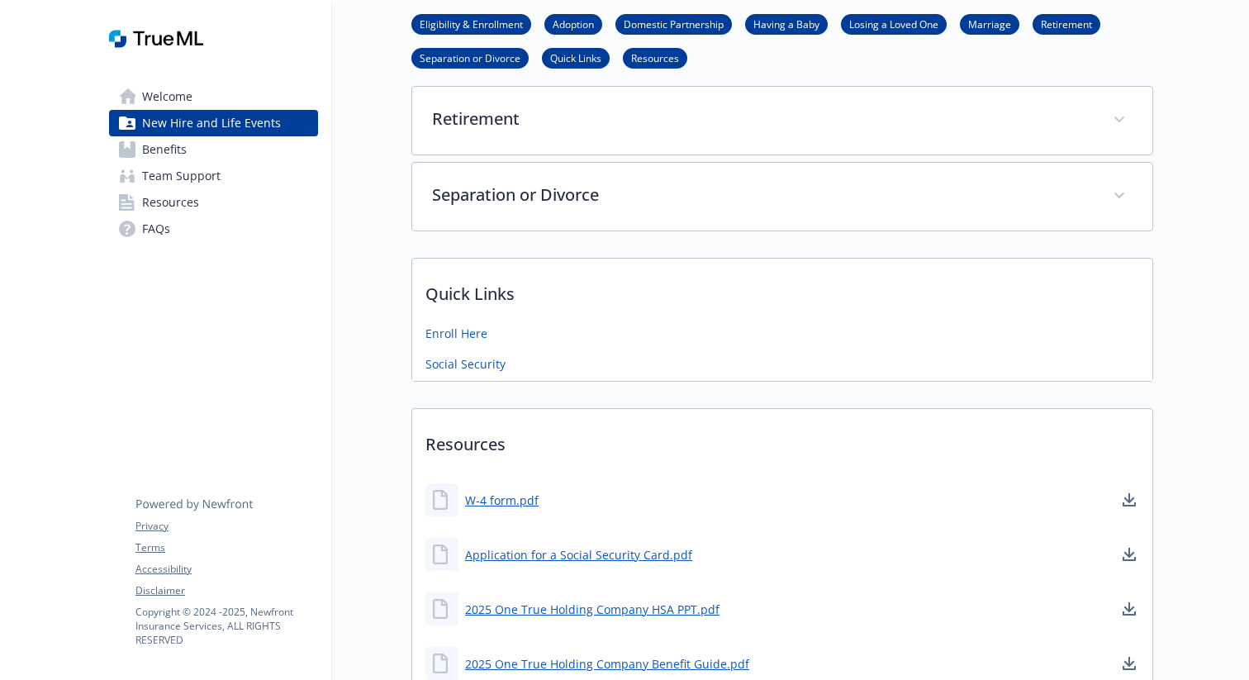
scroll to position [723, 0]
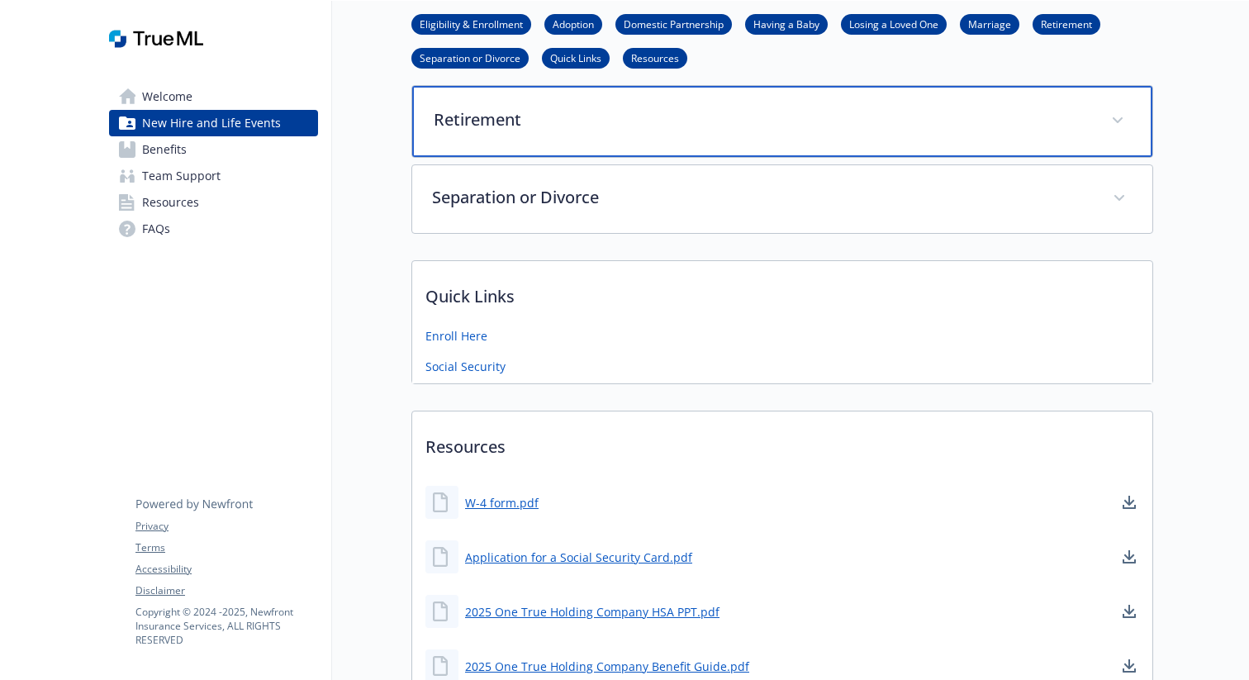
click at [545, 123] on p "Retirement" at bounding box center [763, 119] width 658 height 25
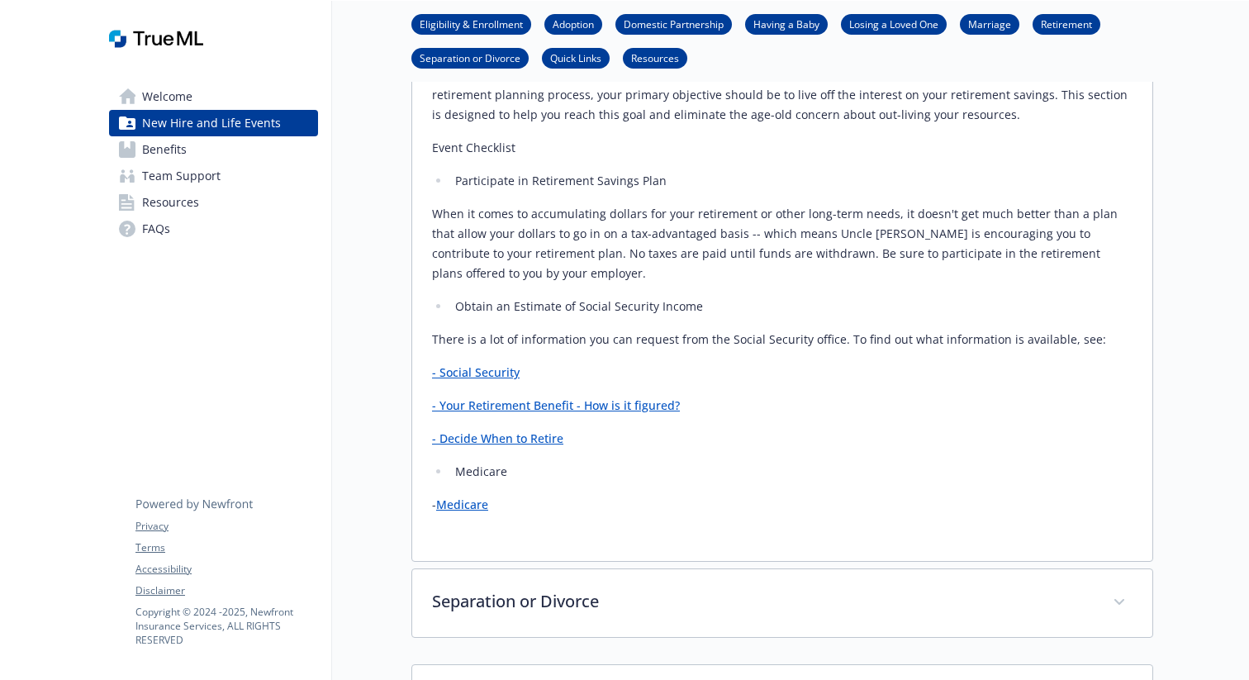
scroll to position [882, 0]
